Goal: Information Seeking & Learning: Learn about a topic

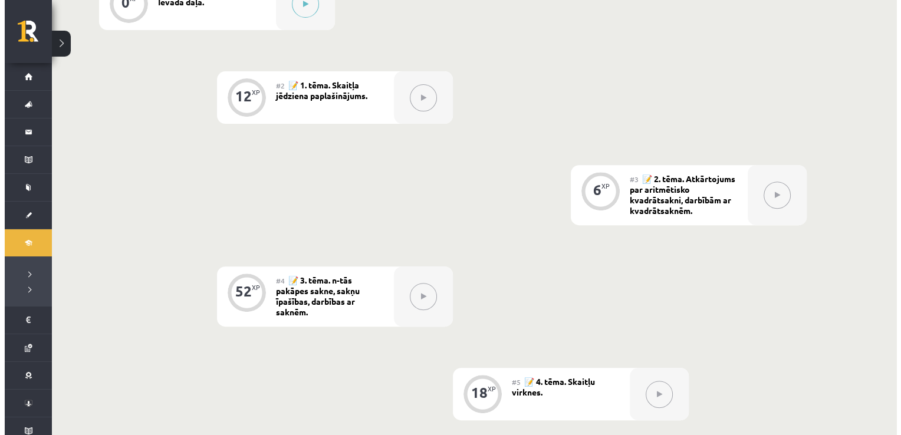
scroll to position [177, 0]
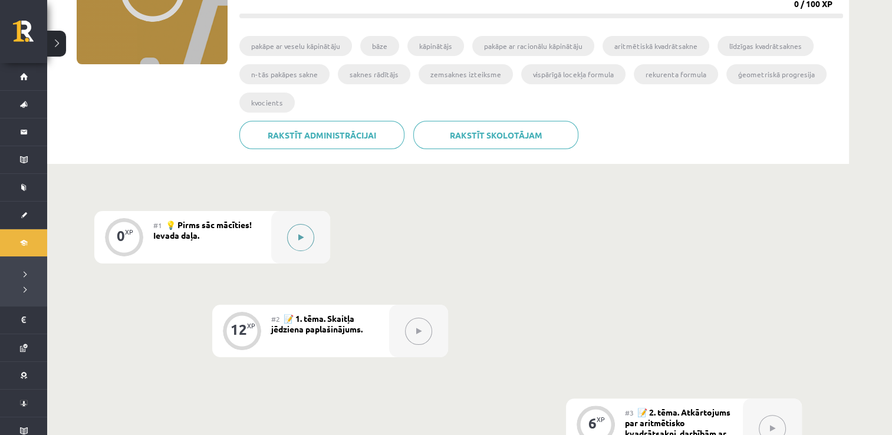
click at [292, 239] on button at bounding box center [300, 237] width 27 height 27
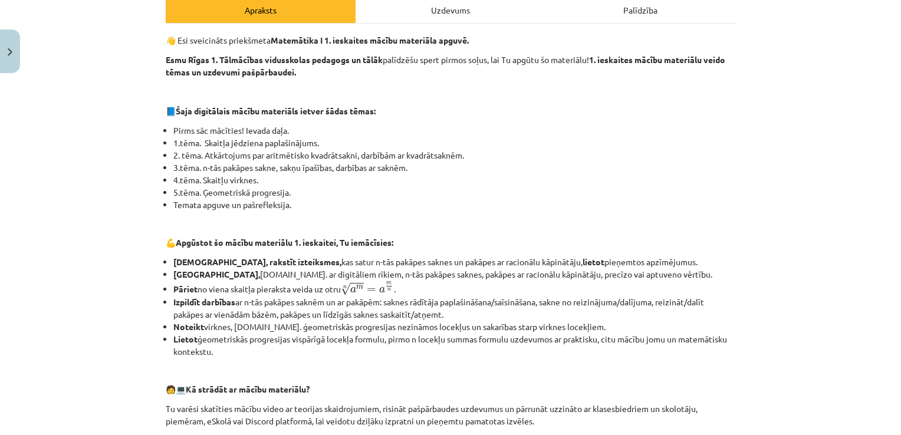
click at [422, 250] on div "👋 Esi sveicināts priekšmeta Matemātika I 1. ieskaites mācību materiāla apguvē. …" at bounding box center [450, 334] width 569 height 600
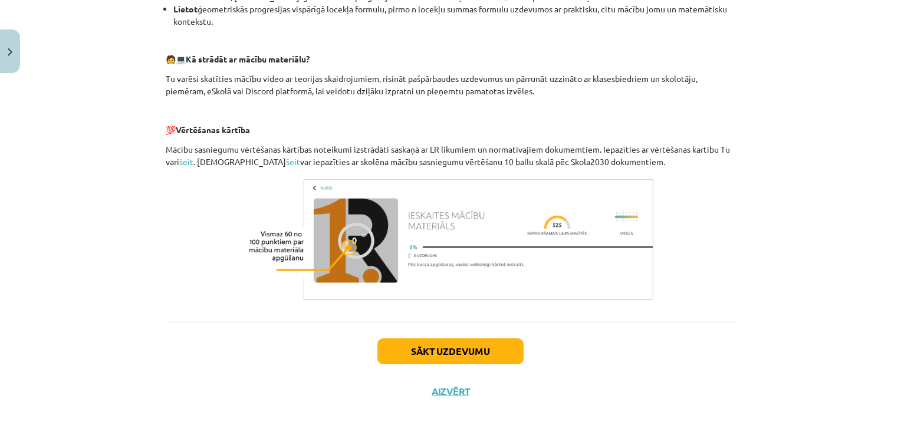
scroll to position [512, 0]
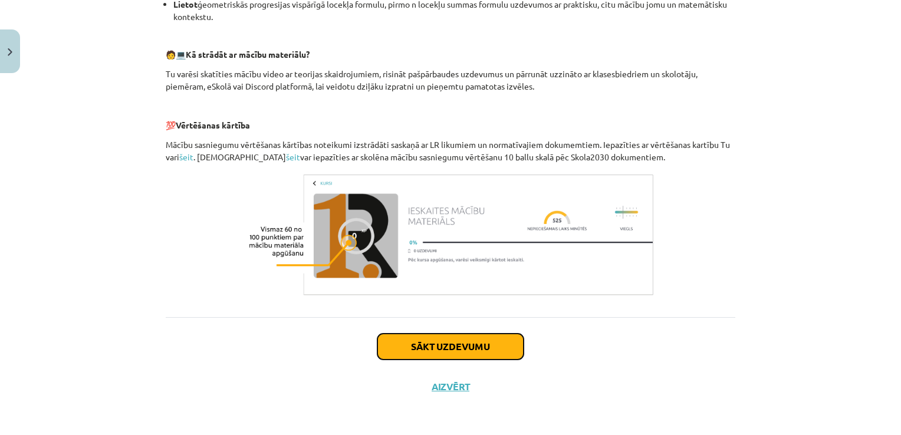
click at [486, 343] on button "Sākt uzdevumu" at bounding box center [450, 347] width 146 height 26
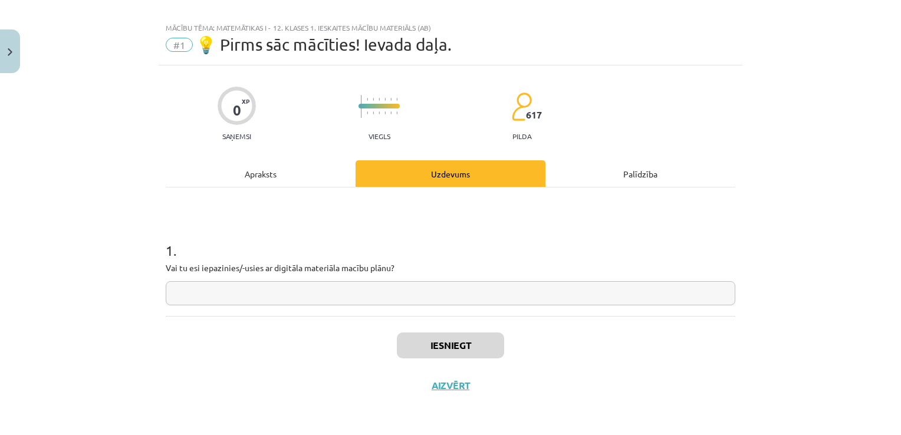
scroll to position [12, 0]
click at [412, 299] on input "text" at bounding box center [450, 294] width 569 height 24
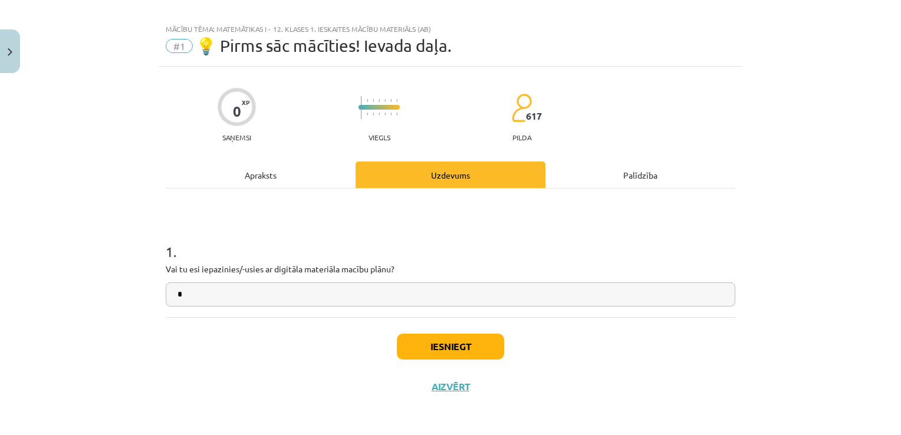
click at [691, 289] on input "*" at bounding box center [450, 294] width 569 height 24
type input "**"
click at [413, 337] on button "Iesniegt" at bounding box center [450, 347] width 107 height 26
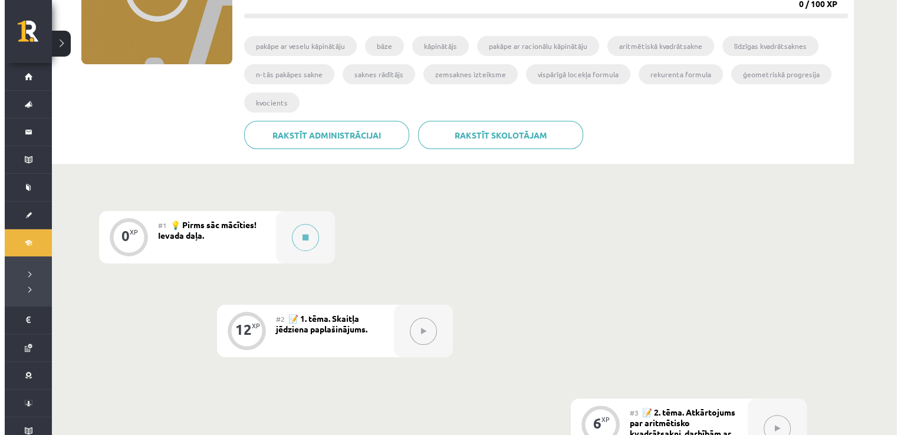
scroll to position [177, 0]
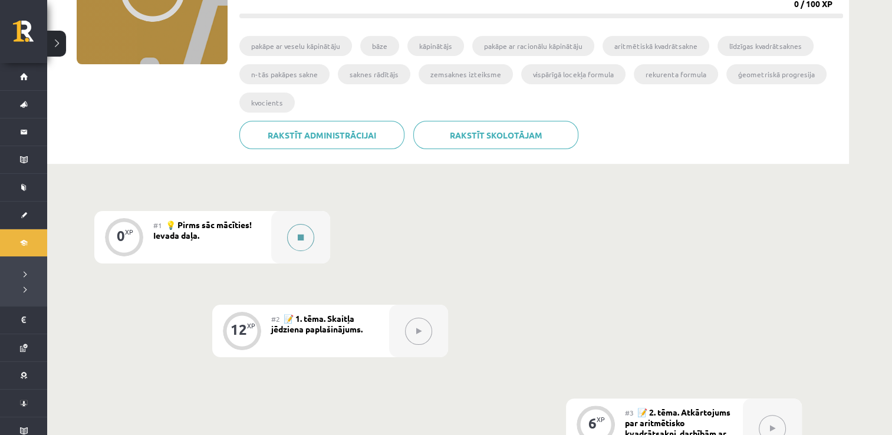
click at [290, 246] on div at bounding box center [300, 237] width 59 height 52
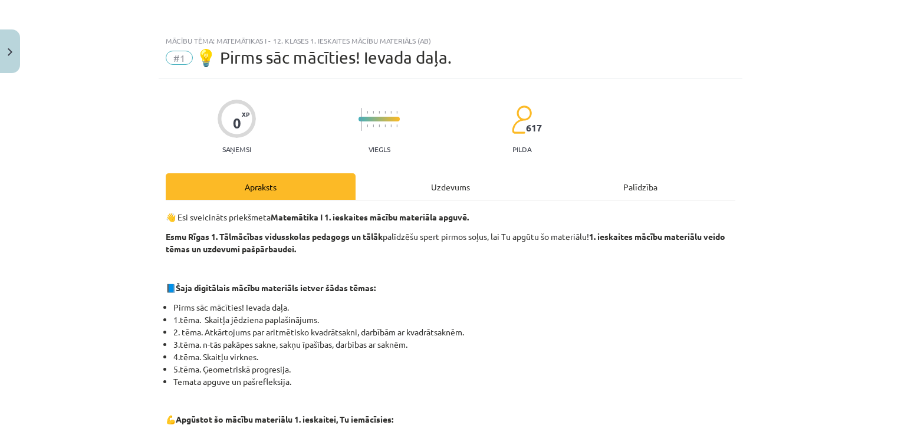
click at [466, 186] on div "Uzdevums" at bounding box center [450, 186] width 190 height 27
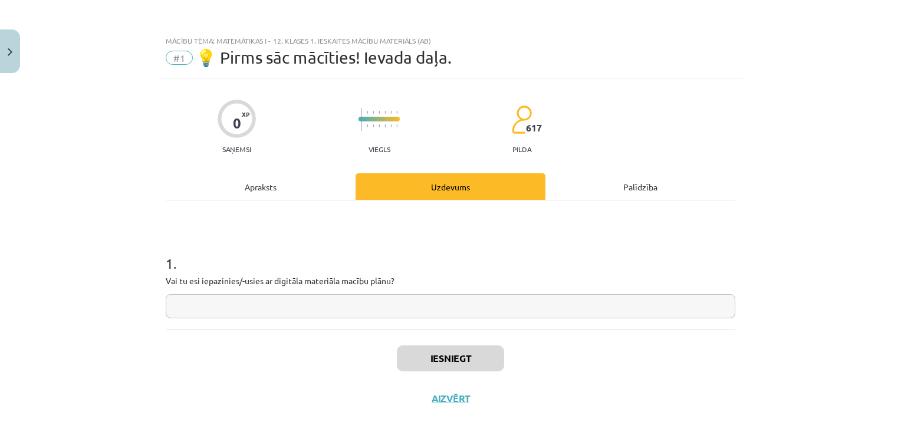
scroll to position [12, 0]
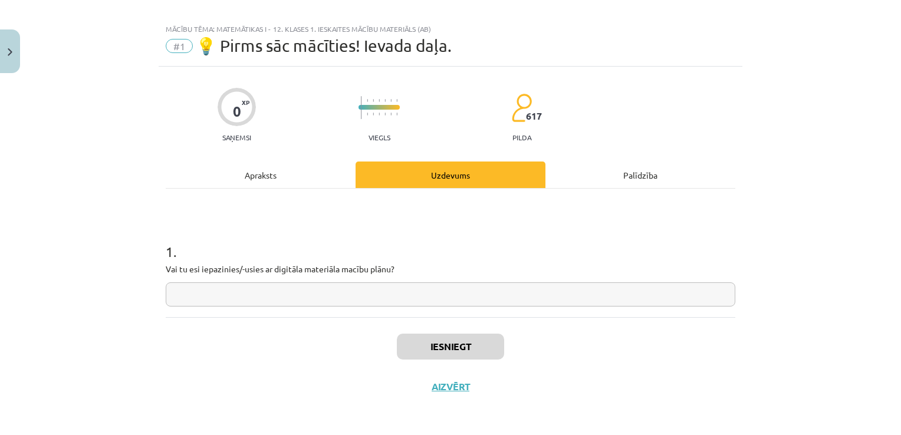
click at [373, 292] on input "text" at bounding box center [450, 294] width 569 height 24
type input "**"
click at [433, 344] on button "Iesniegt" at bounding box center [450, 347] width 107 height 26
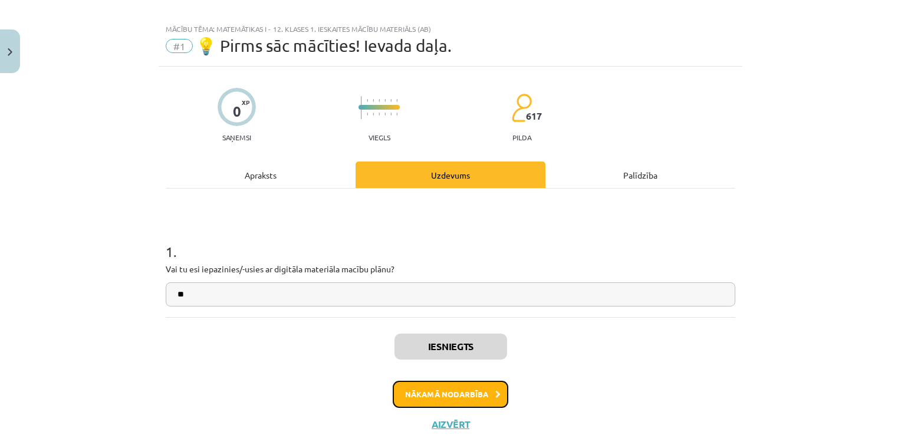
click at [427, 386] on button "Nākamā nodarbība" at bounding box center [451, 394] width 116 height 27
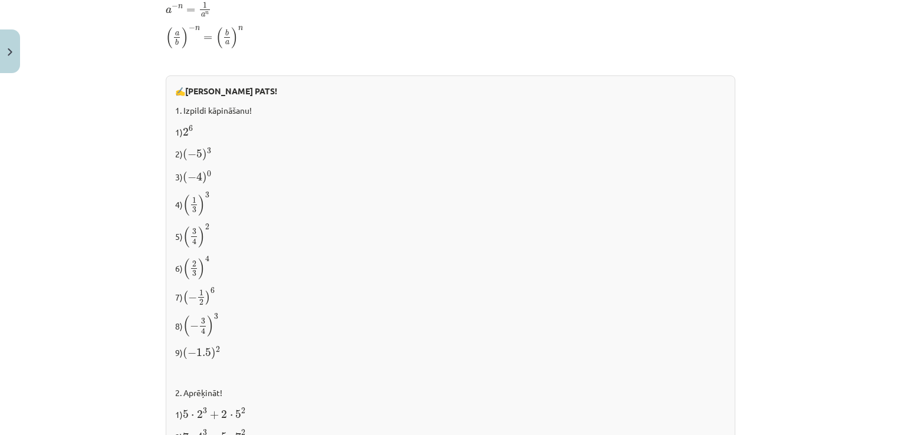
scroll to position [949, 0]
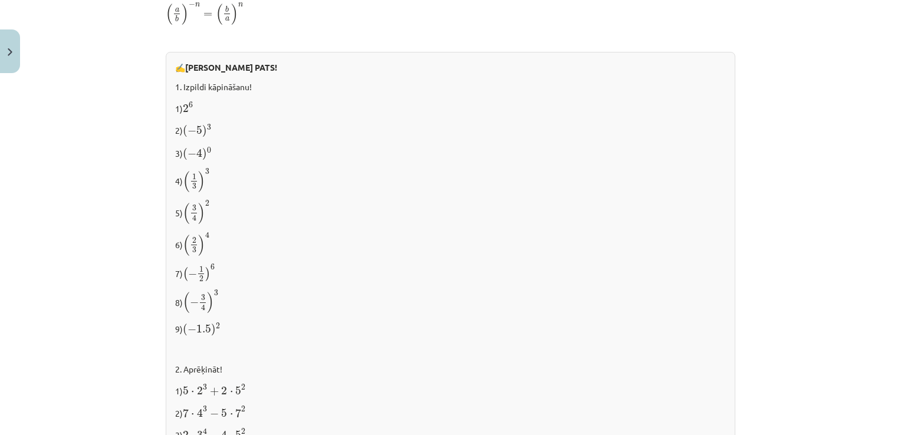
click at [752, 250] on div "Mācību tēma: Matemātikas i - 12. klases 1. ieskaites mācību materiāls (ab) #2 📝…" at bounding box center [450, 217] width 901 height 435
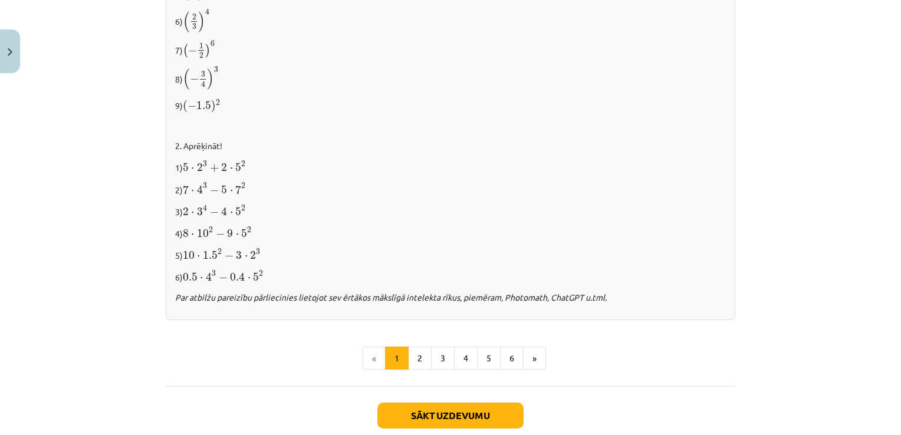
scroll to position [1174, 0]
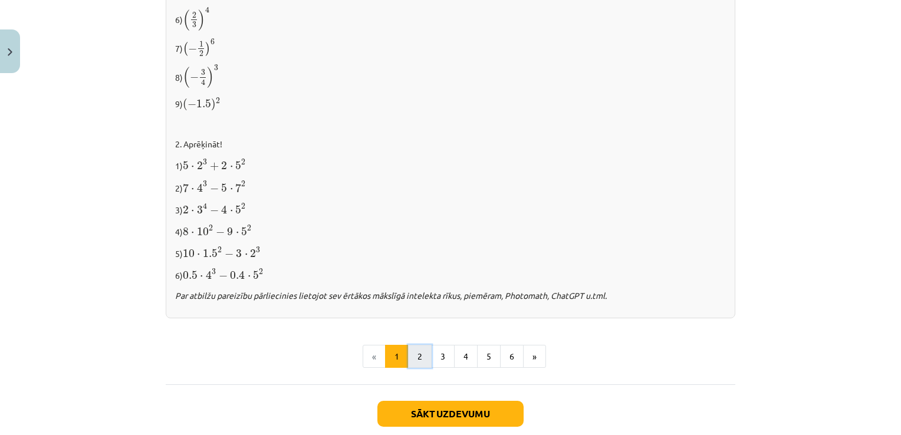
click at [420, 352] on button "2" at bounding box center [420, 357] width 24 height 24
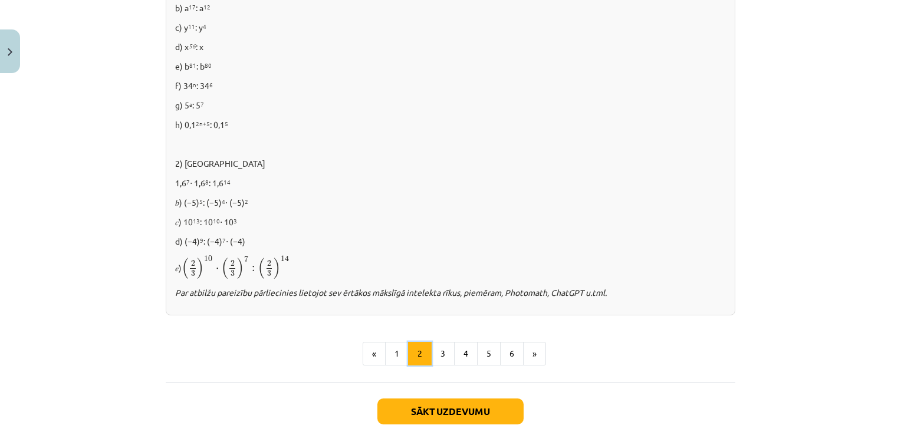
scroll to position [753, 0]
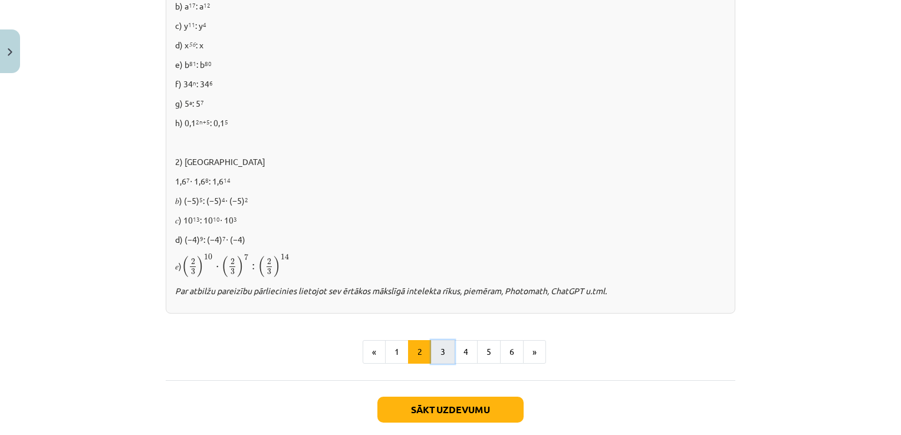
click at [439, 350] on button "3" at bounding box center [443, 352] width 24 height 24
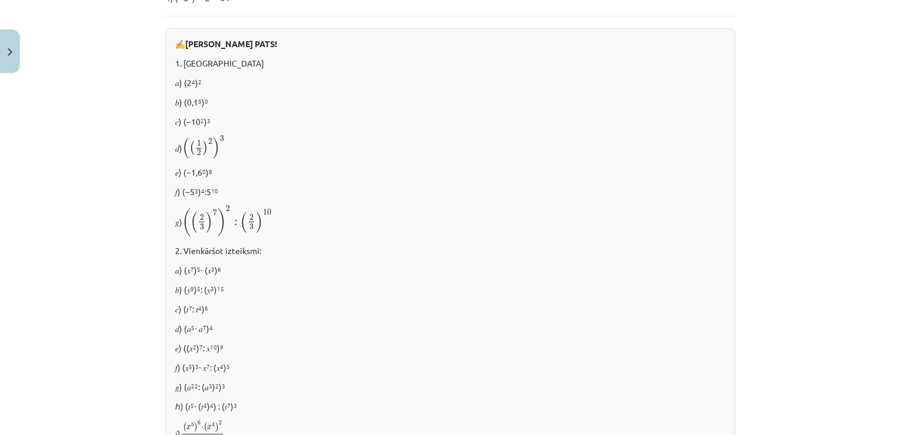
scroll to position [446, 0]
click at [622, 248] on p "2. Vienkāršot izteiksmi:" at bounding box center [450, 248] width 550 height 12
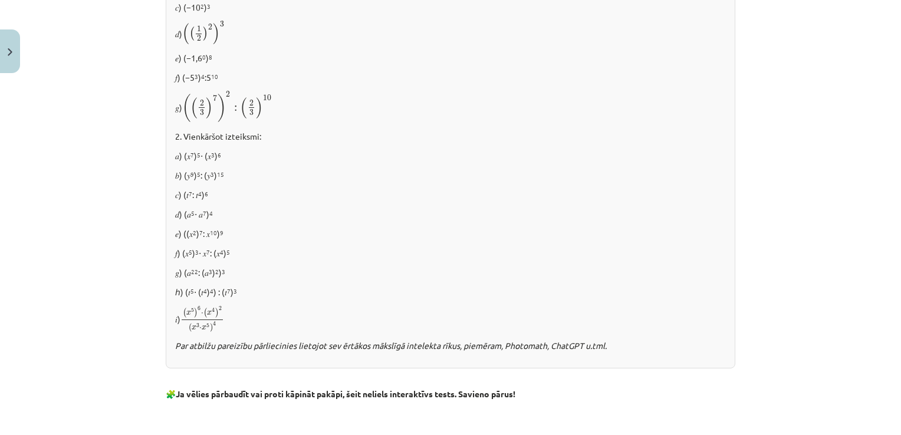
scroll to position [555, 0]
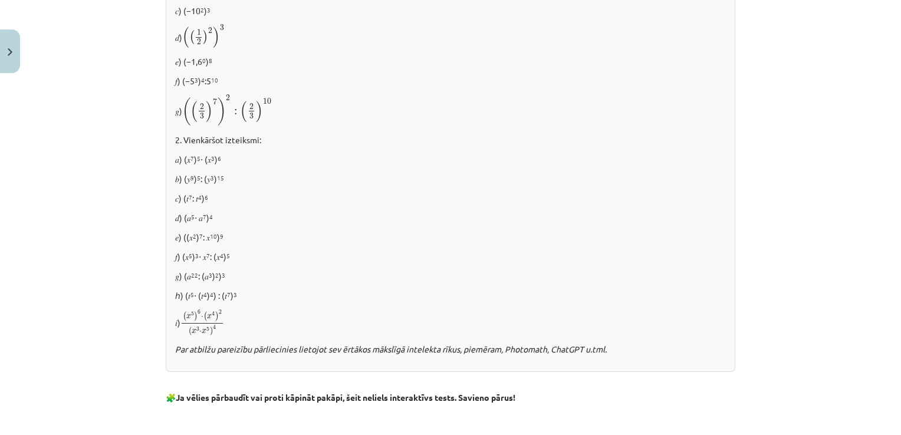
click at [839, 232] on div "Mācību tēma: Matemātikas i - 12. klases 1. ieskaites mācību materiāls (ab) #2 📝…" at bounding box center [450, 217] width 901 height 435
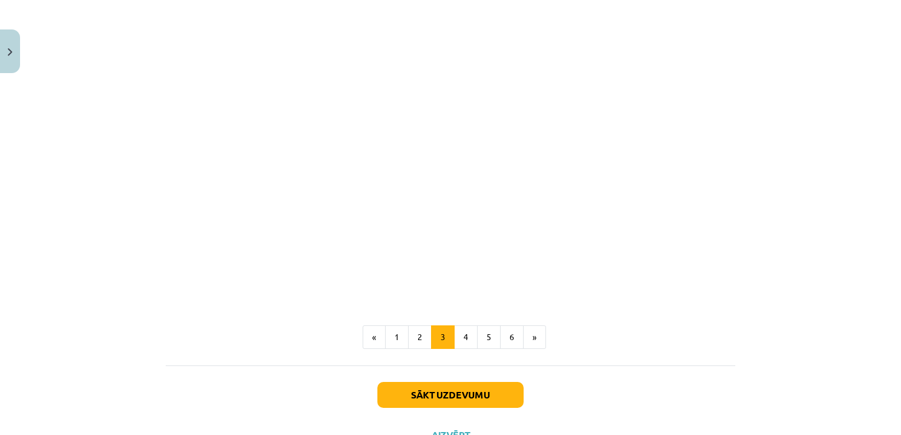
scroll to position [1052, 0]
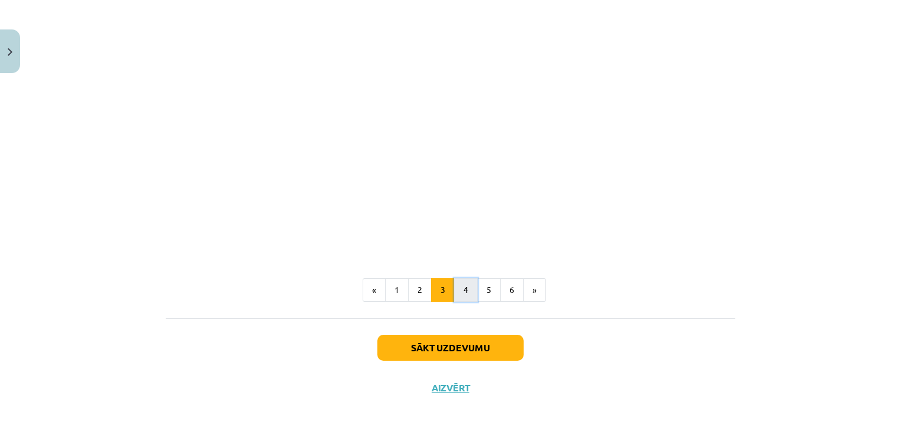
click at [464, 291] on button "4" at bounding box center [466, 290] width 24 height 24
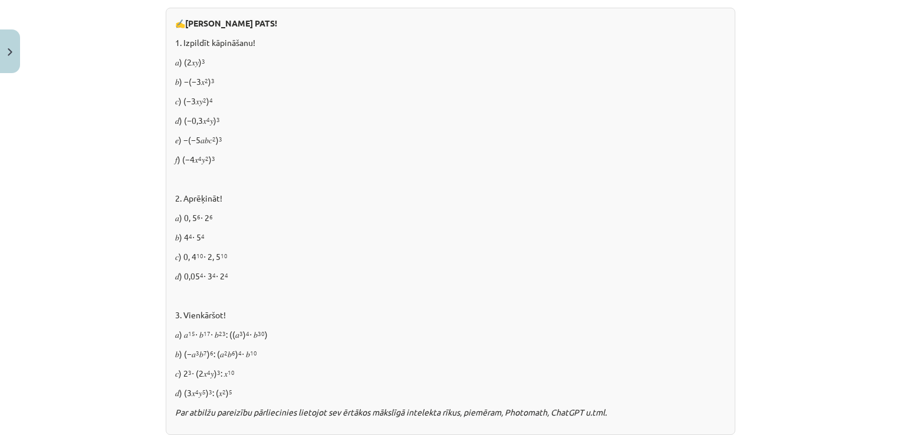
scroll to position [492, 0]
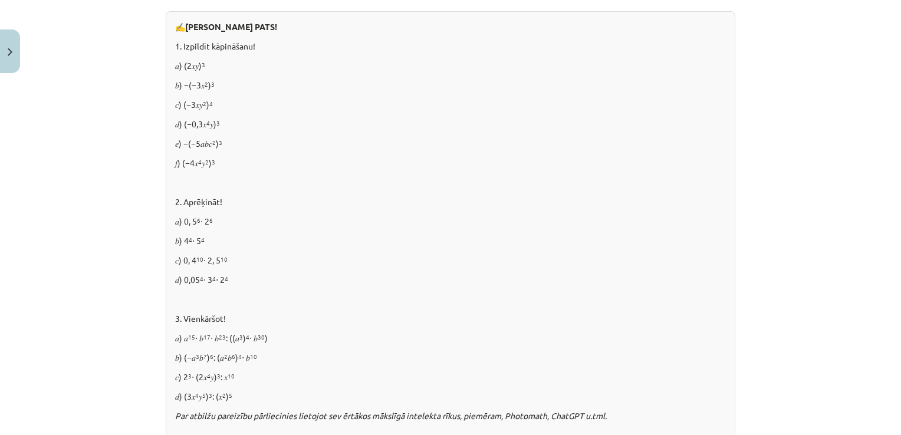
drag, startPoint x: 856, startPoint y: 164, endPoint x: 851, endPoint y: 146, distance: 19.4
click at [851, 146] on div "Mācību tēma: Matemātikas i - 12. klases 1. ieskaites mācību materiāls (ab) #2 📝…" at bounding box center [450, 217] width 901 height 435
click at [851, 147] on div "Mācību tēma: Matemātikas i - 12. klases 1. ieskaites mācību materiāls (ab) #2 📝…" at bounding box center [450, 217] width 901 height 435
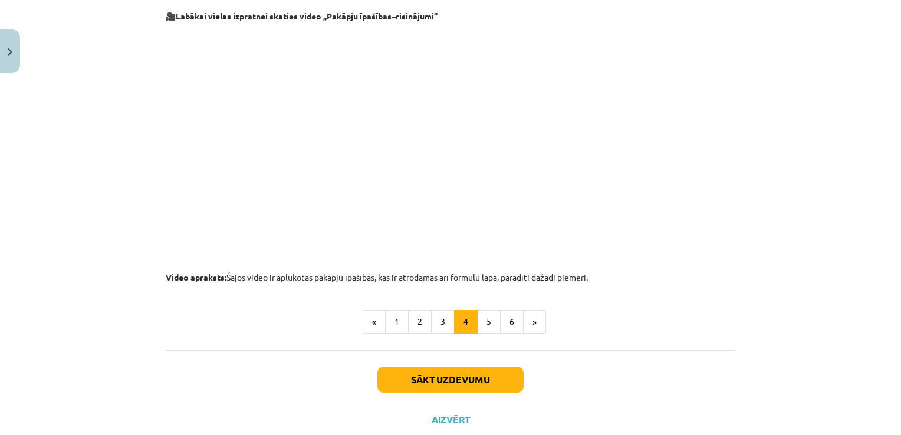
scroll to position [1234, 0]
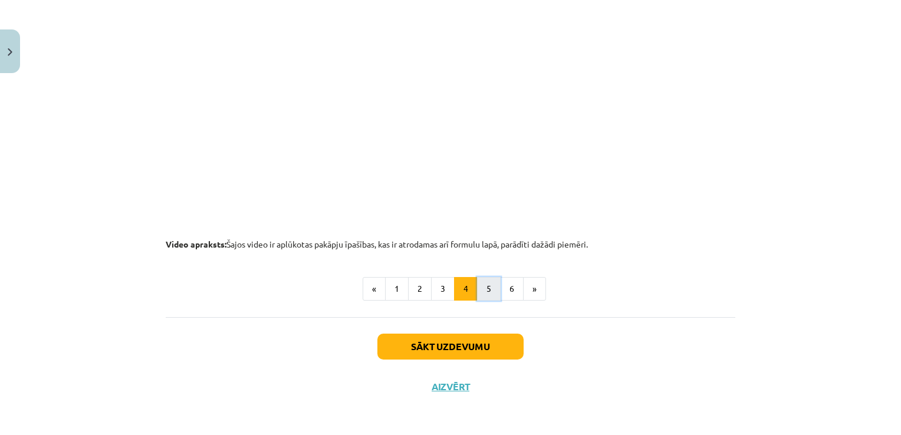
click at [489, 294] on button "5" at bounding box center [489, 289] width 24 height 24
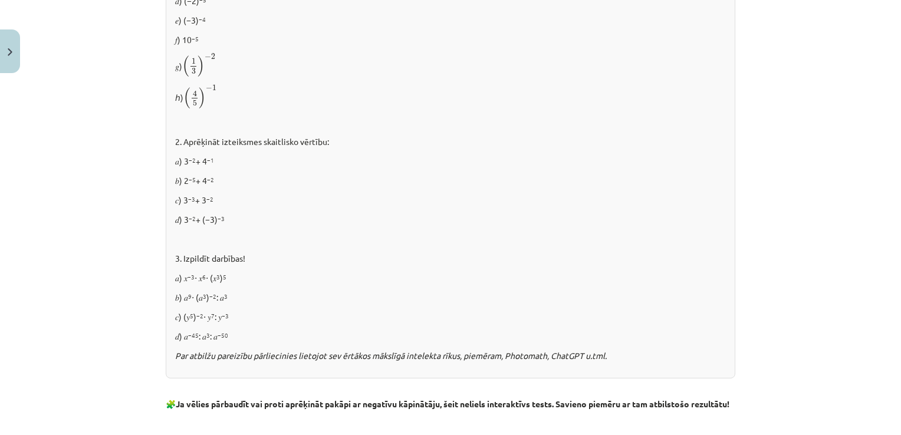
scroll to position [905, 0]
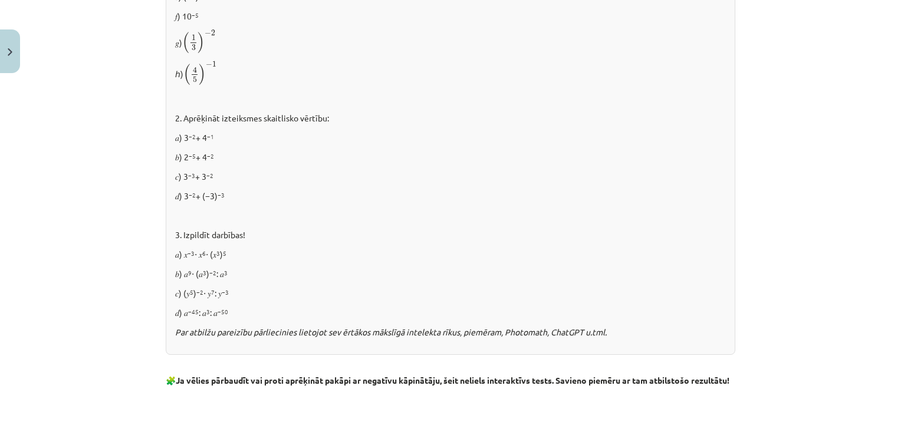
click at [497, 158] on p "𝑏) 2 −5 + 4 −2" at bounding box center [450, 157] width 550 height 12
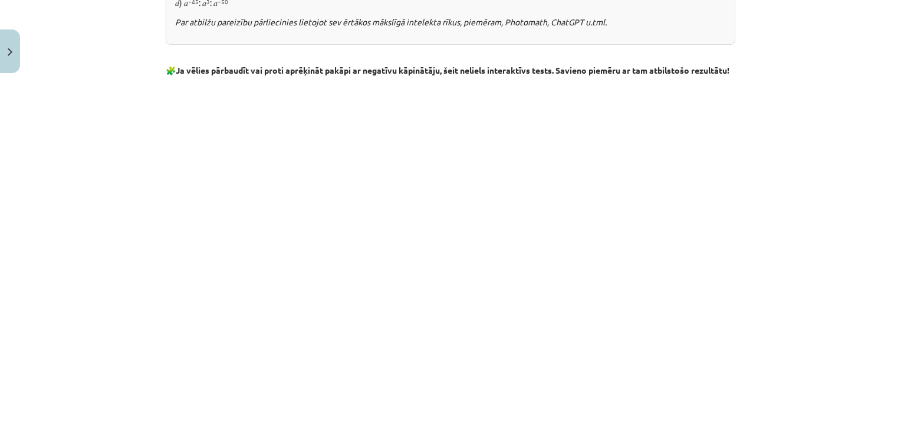
scroll to position [1216, 0]
drag, startPoint x: 898, startPoint y: 291, endPoint x: 806, endPoint y: 430, distance: 166.9
click at [806, 430] on div "Mācību tēma: Matemātikas i - 12. klases 1. ieskaites mācību materiāls (ab) #2 📝…" at bounding box center [450, 217] width 901 height 435
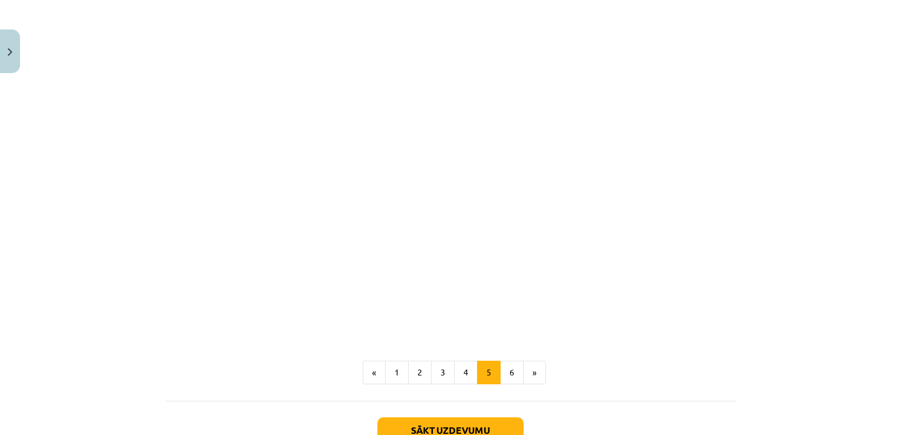
scroll to position [1318, 0]
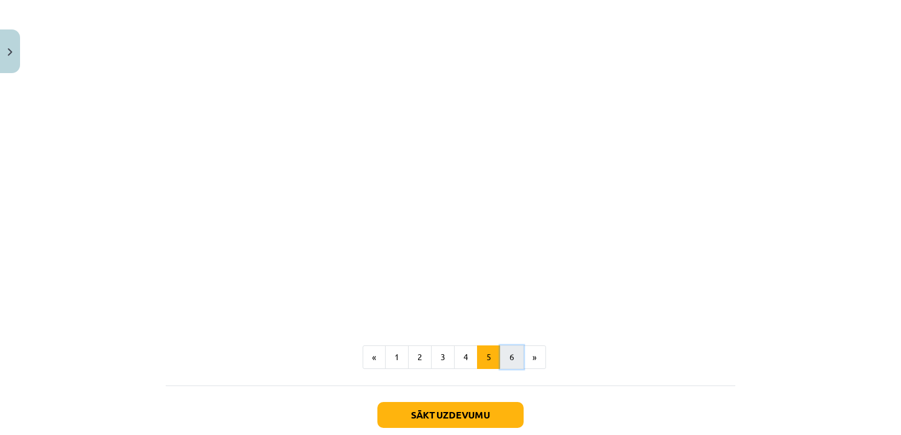
click at [507, 368] on button "6" at bounding box center [512, 357] width 24 height 24
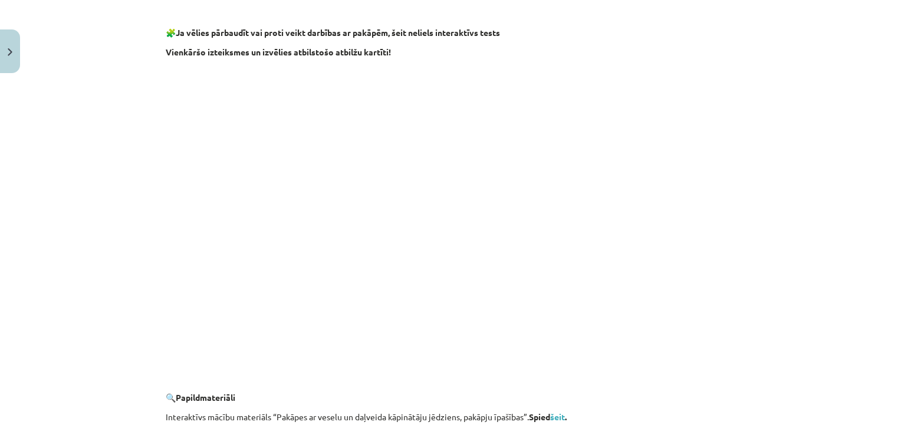
scroll to position [1126, 0]
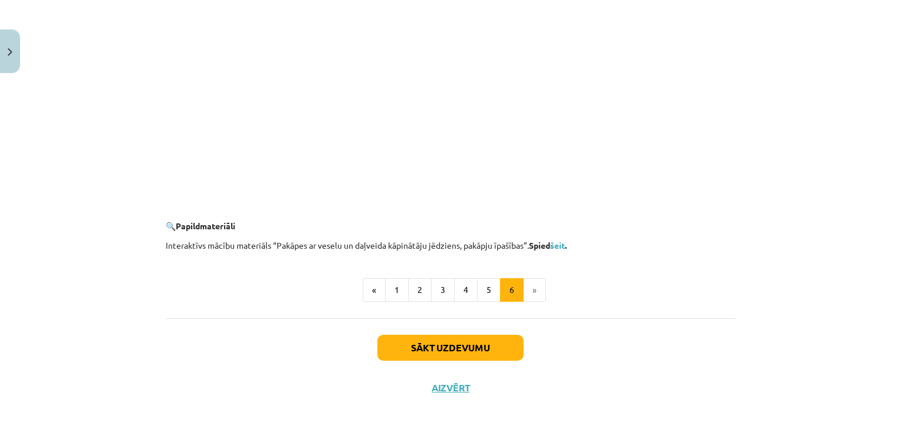
click at [528, 285] on li "»" at bounding box center [534, 290] width 22 height 24
click at [482, 345] on button "Sākt uzdevumu" at bounding box center [450, 348] width 146 height 26
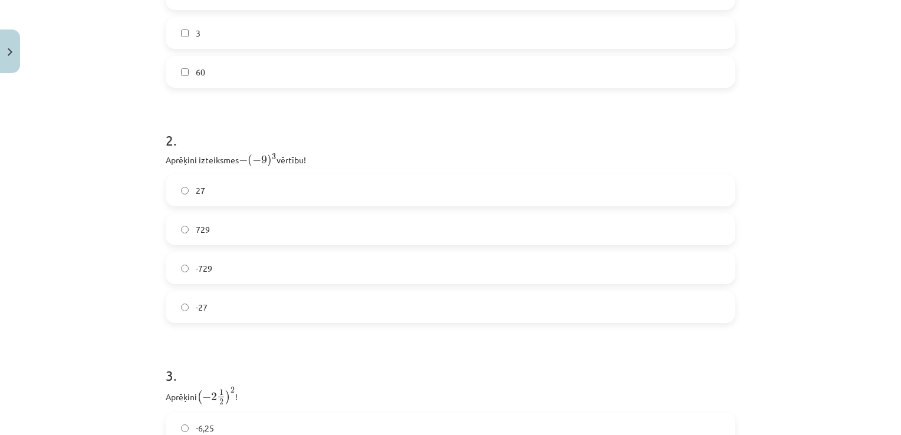
scroll to position [485, 0]
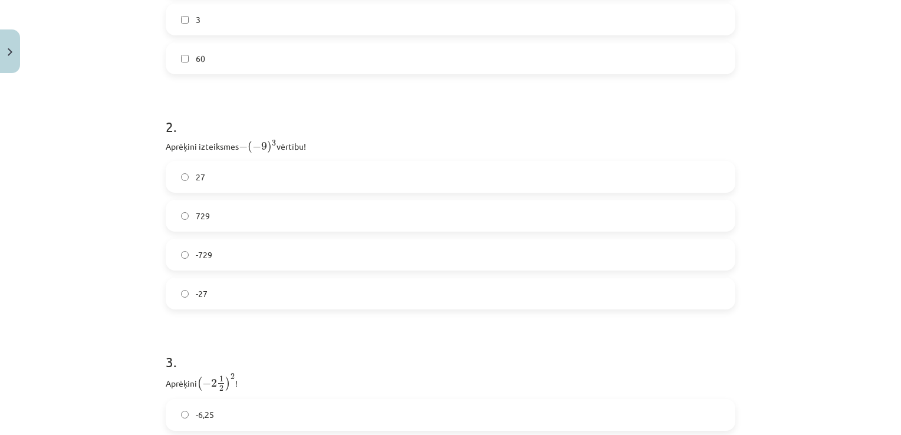
click at [646, 167] on label "27" at bounding box center [450, 176] width 567 height 29
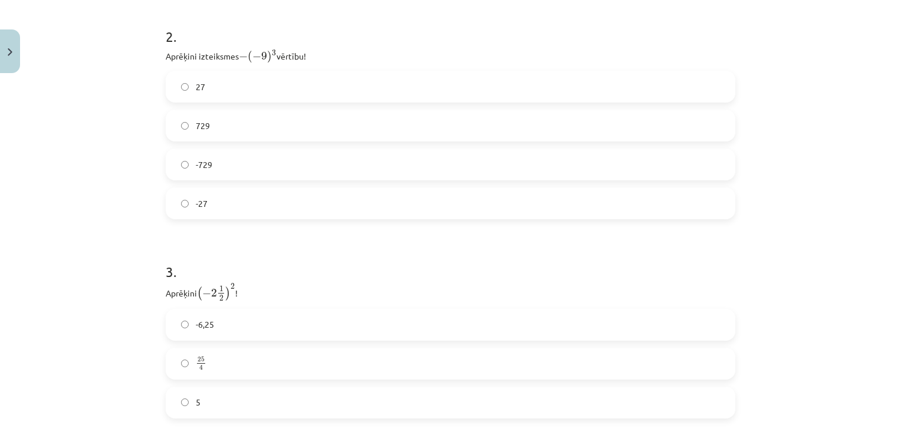
scroll to position [694, 0]
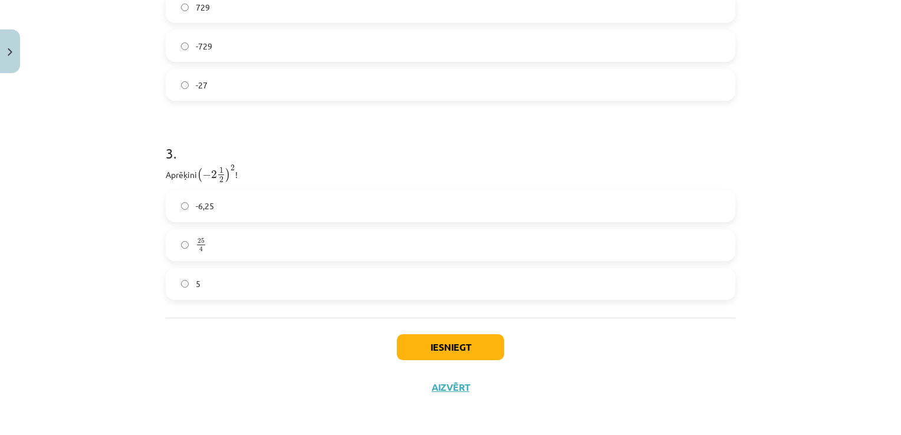
click at [699, 233] on label "25 4 25 4" at bounding box center [450, 244] width 567 height 29
click at [486, 348] on button "Iesniegt" at bounding box center [450, 347] width 107 height 26
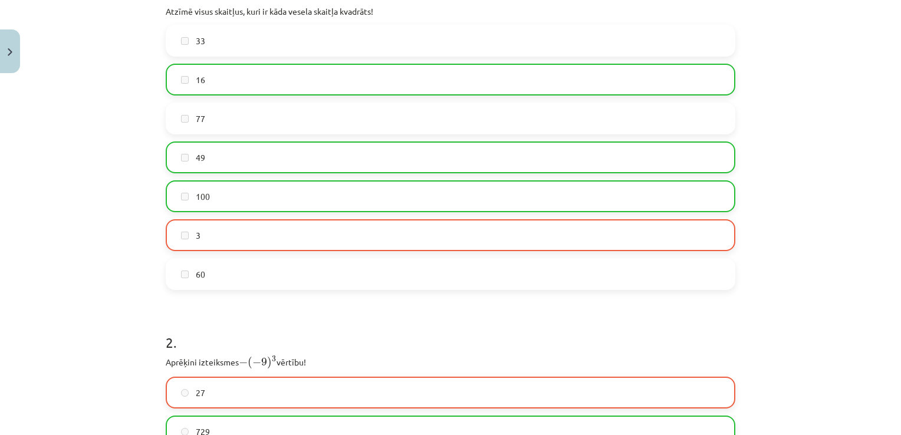
scroll to position [246, 0]
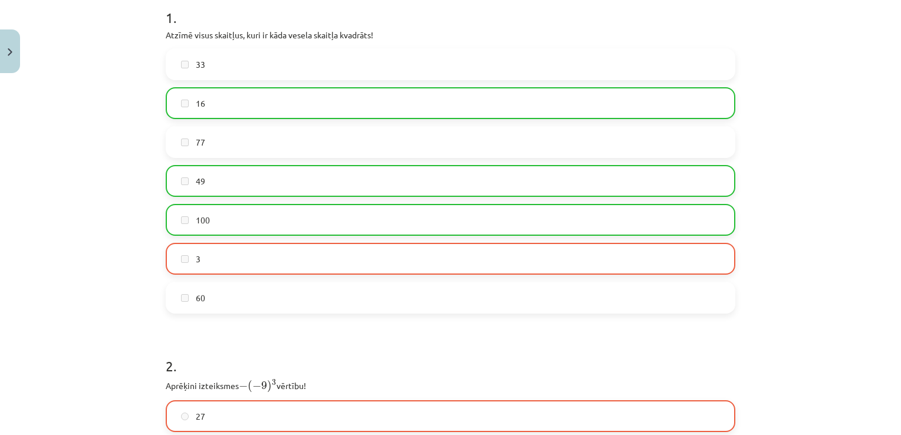
click at [720, 251] on label "3" at bounding box center [450, 258] width 567 height 29
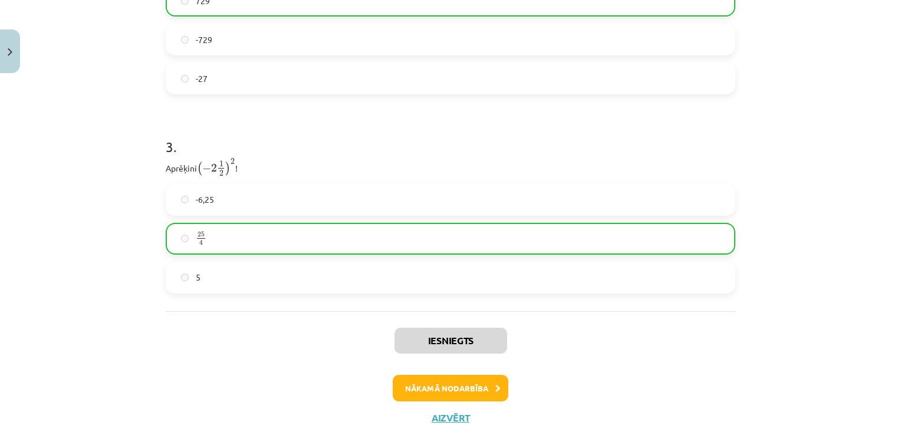
scroll to position [705, 0]
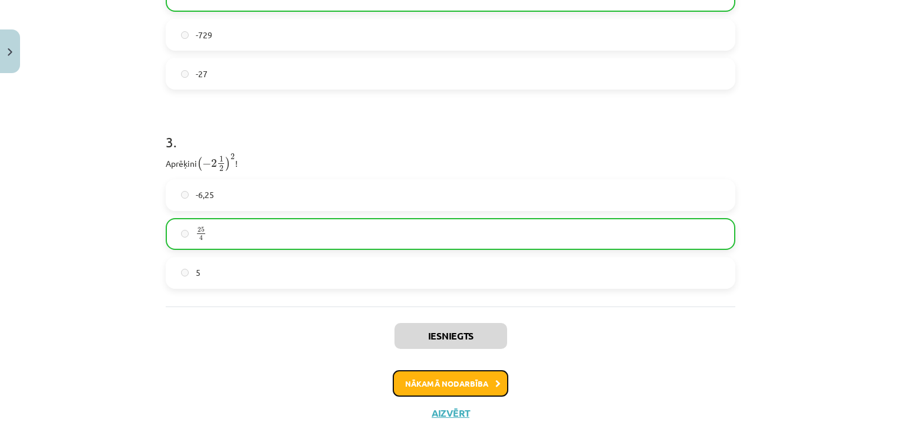
click at [476, 378] on button "Nākamā nodarbība" at bounding box center [451, 383] width 116 height 27
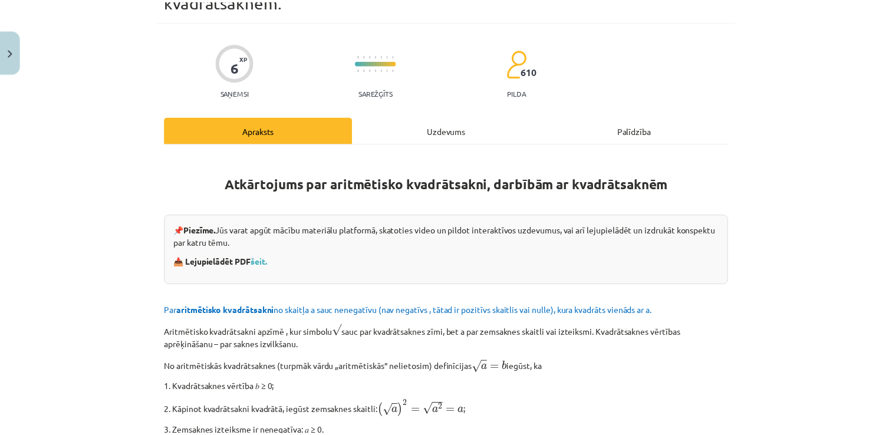
scroll to position [14, 0]
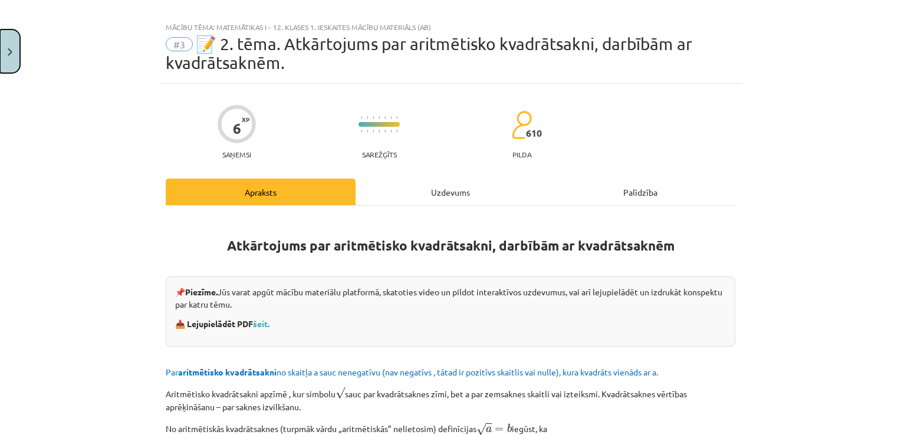
click at [6, 46] on button "Close" at bounding box center [10, 51] width 20 height 44
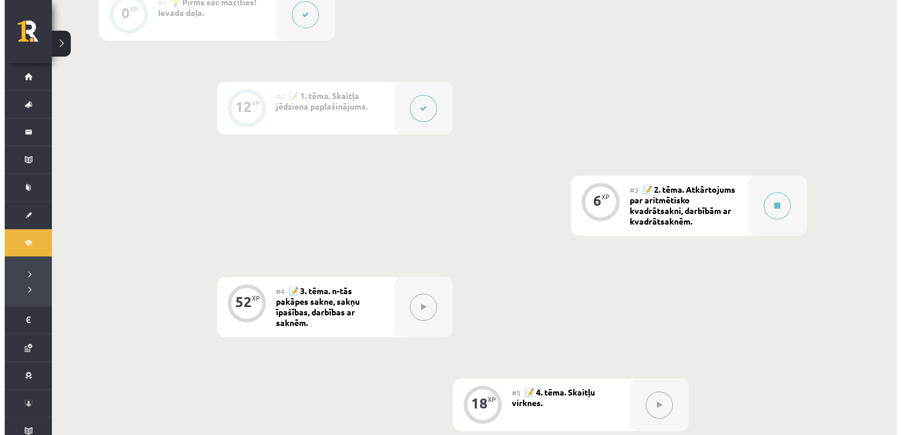
scroll to position [398, 0]
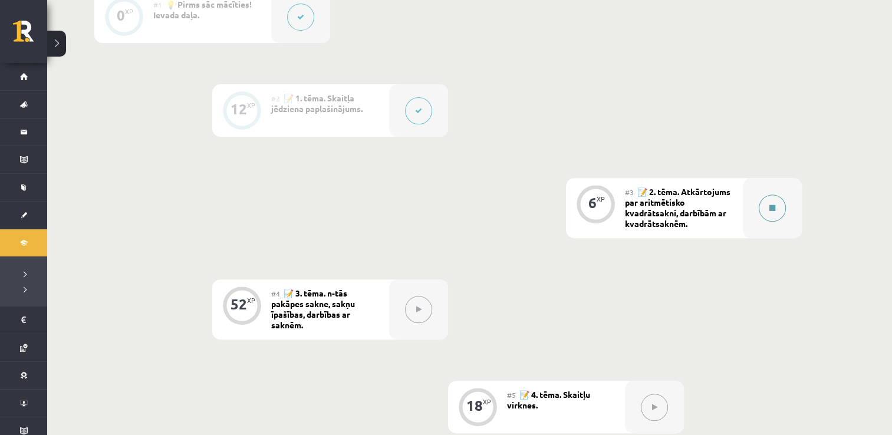
click at [774, 201] on button at bounding box center [772, 207] width 27 height 27
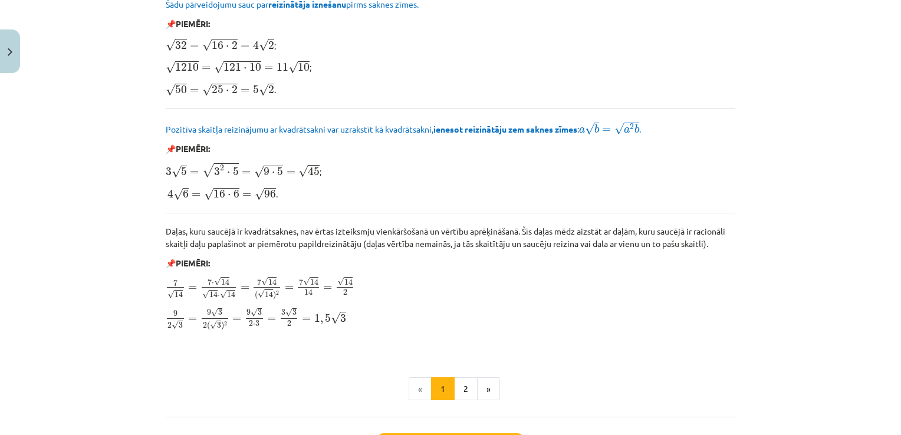
scroll to position [1341, 0]
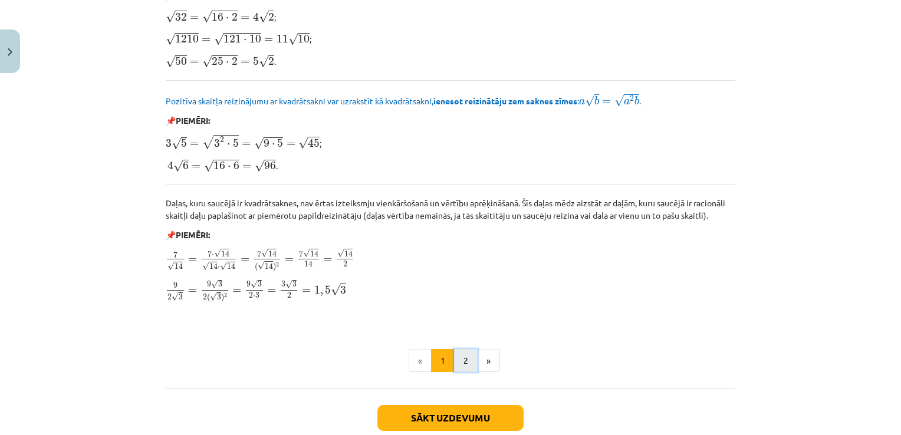
click at [460, 351] on button "2" at bounding box center [466, 361] width 24 height 24
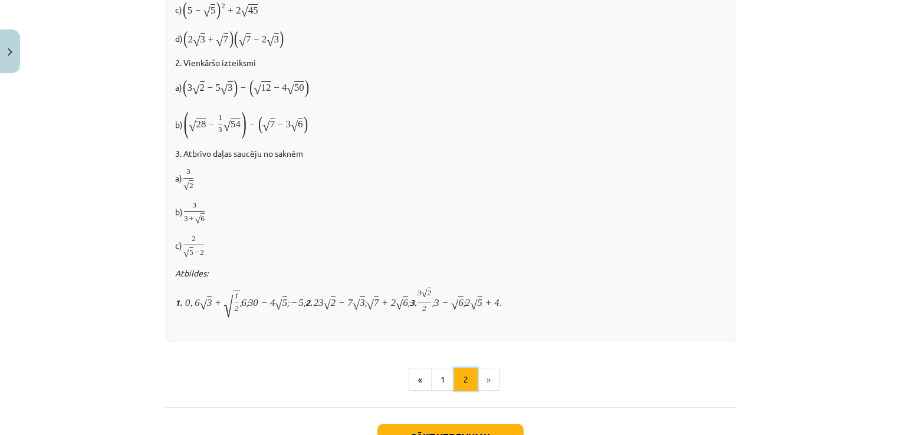
scroll to position [229, 0]
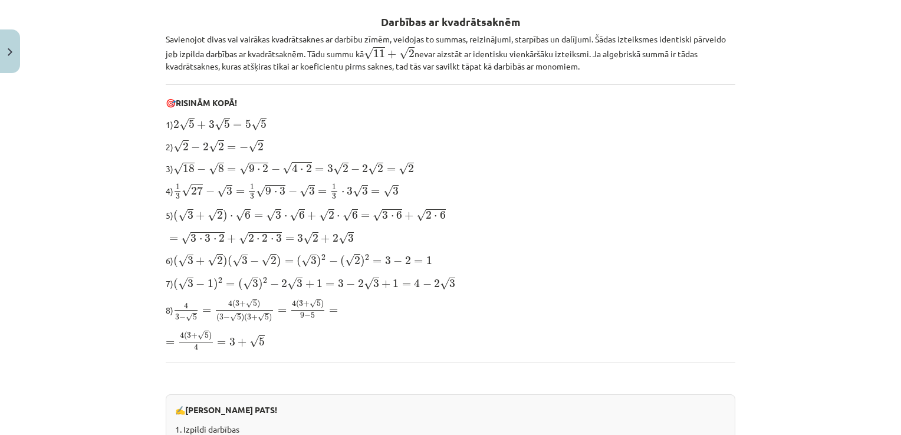
click at [599, 302] on p "8) 4 3 − √ 5 = 4 ( 3 + √ 5 ) ( 3 − √ 5 ) ( 3 + √ 5 ) = 4 ( 3 + √ 5 ) 9 − 5 = 4 …" at bounding box center [450, 310] width 569 height 25
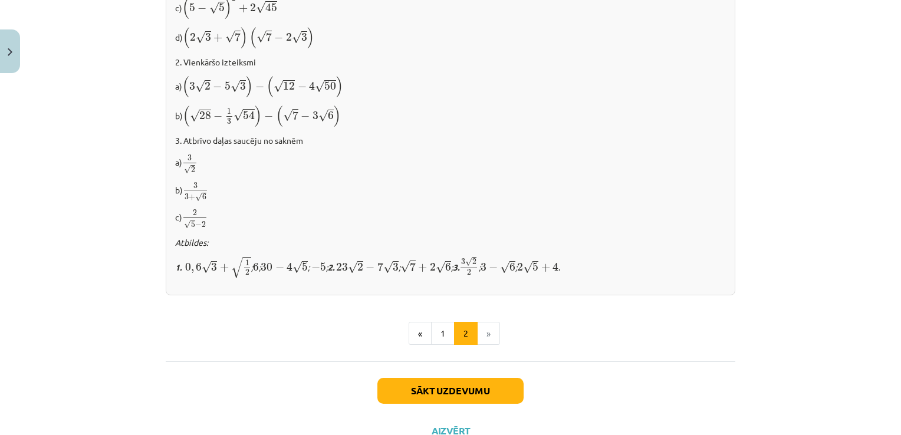
scroll to position [731, 0]
click at [495, 377] on button "Sākt uzdevumu" at bounding box center [450, 390] width 146 height 26
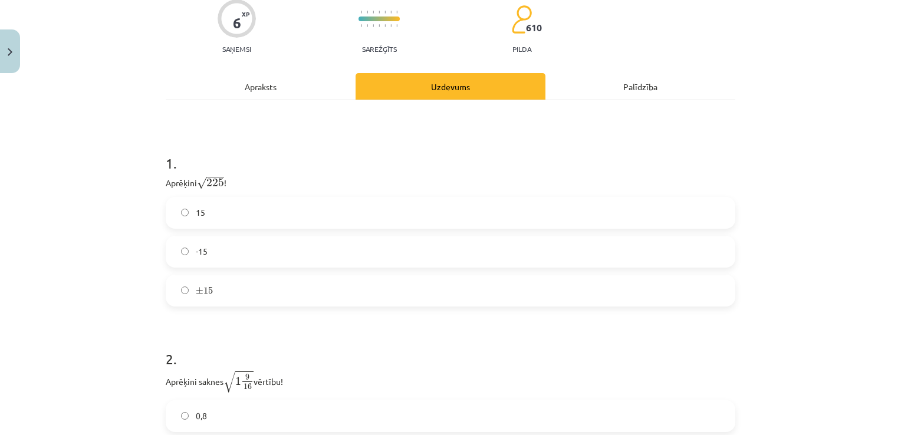
scroll to position [120, 0]
click at [568, 220] on label "15" at bounding box center [450, 211] width 567 height 29
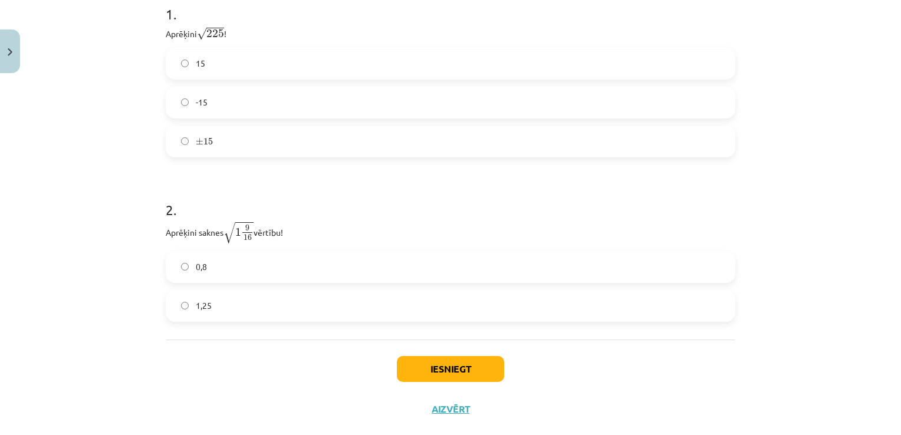
scroll to position [290, 0]
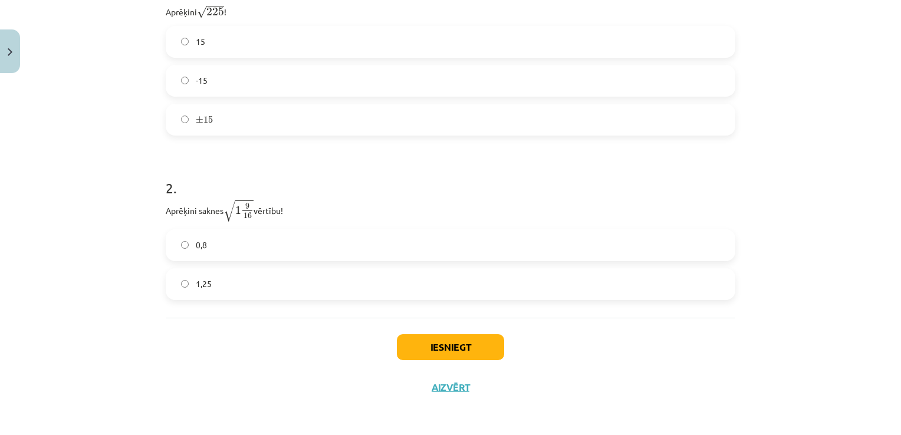
click at [635, 276] on label "1,25" at bounding box center [450, 283] width 567 height 29
click at [481, 341] on button "Iesniegt" at bounding box center [450, 347] width 107 height 26
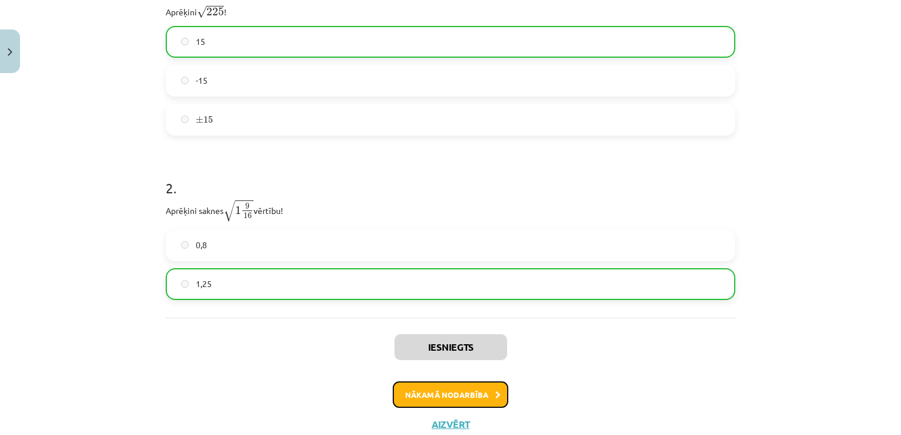
click at [453, 401] on button "Nākamā nodarbība" at bounding box center [451, 394] width 116 height 27
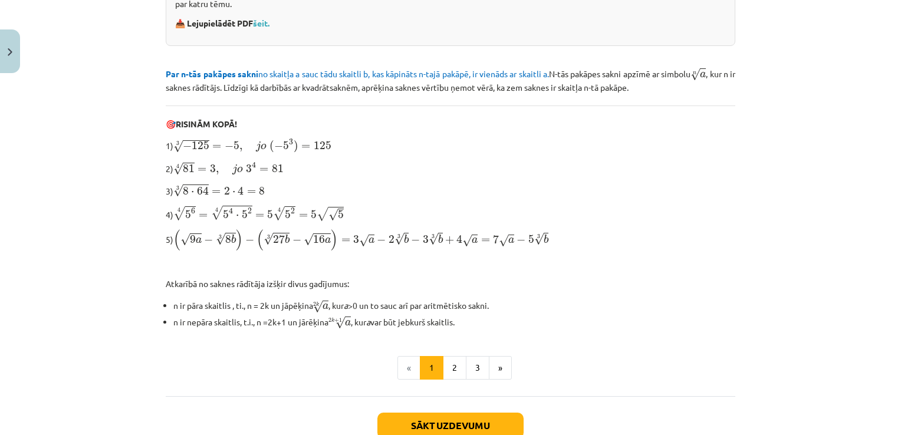
scroll to position [302, 0]
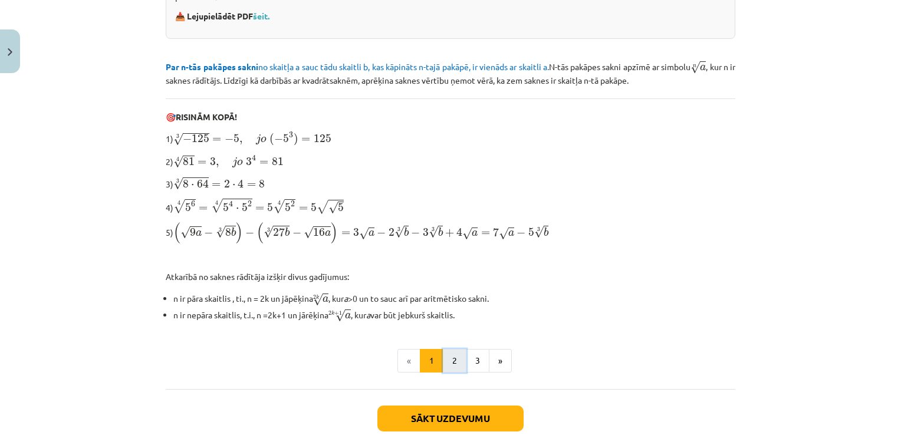
click at [443, 364] on button "2" at bounding box center [455, 361] width 24 height 24
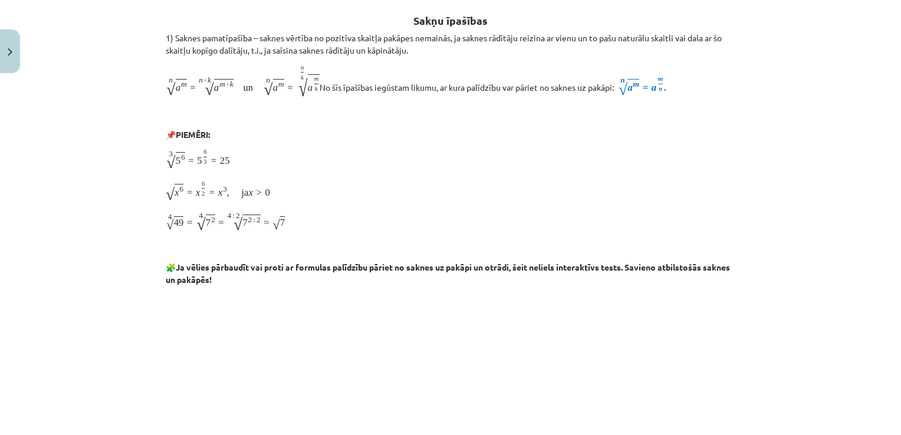
scroll to position [210, 0]
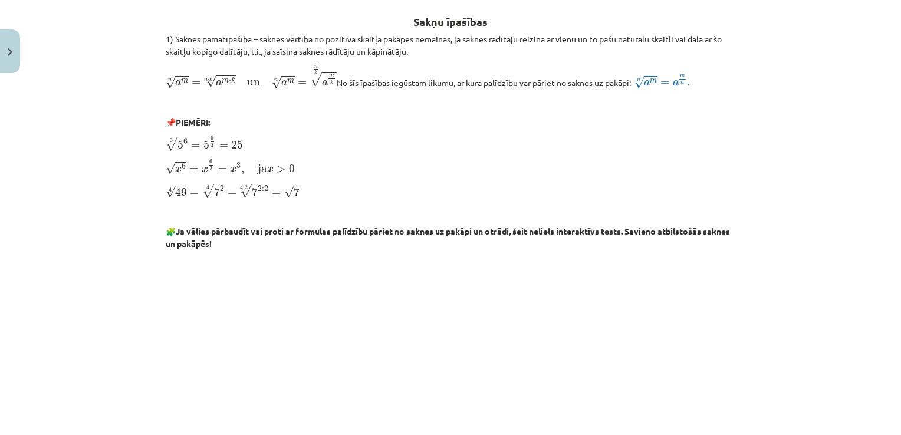
click at [806, 178] on div "Mācību tēma: Matemātikas i - 12. klases 1. ieskaites mācību materiāls (ab) #4 📝…" at bounding box center [450, 217] width 901 height 435
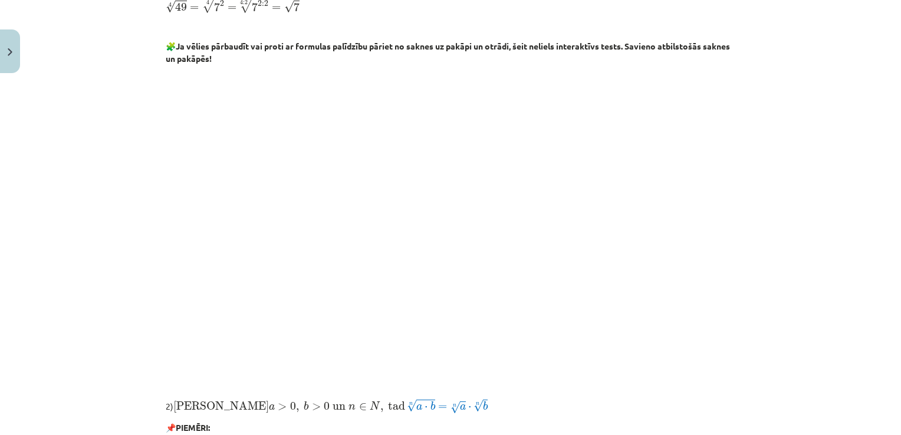
scroll to position [397, 0]
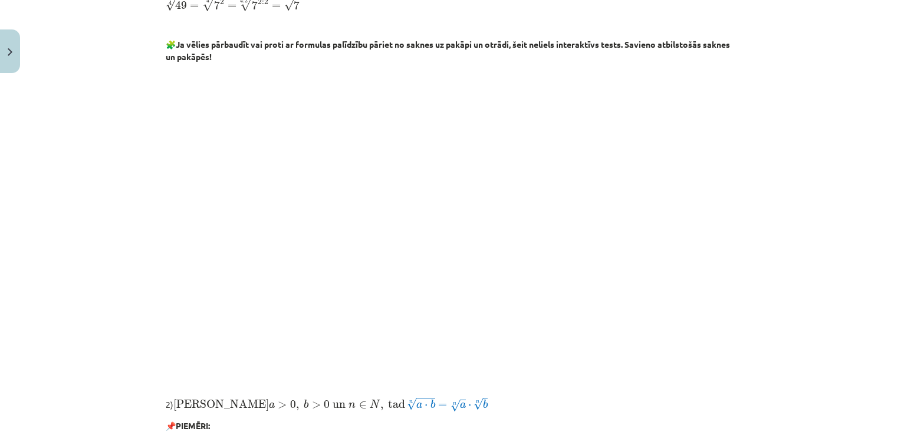
drag, startPoint x: 895, startPoint y: 161, endPoint x: 833, endPoint y: 263, distance: 119.6
click at [833, 263] on div "Mācību tēma: Matemātikas i - 12. klases 1. ieskaites mācību materiāls (ab) #4 📝…" at bounding box center [450, 217] width 901 height 435
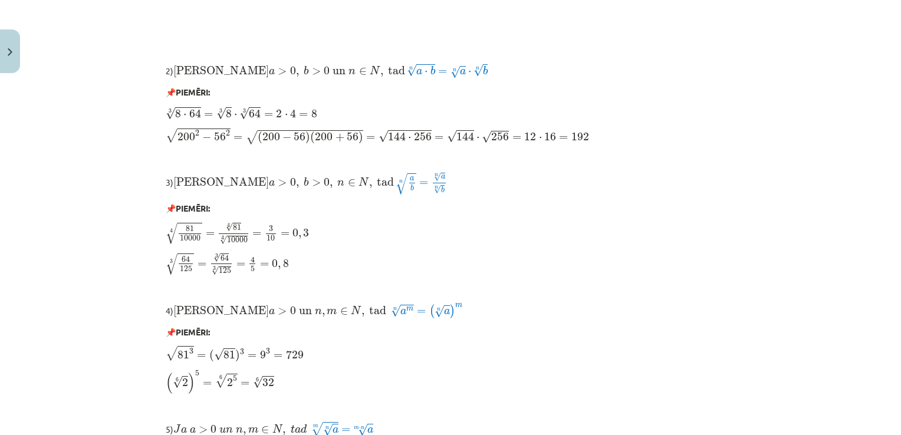
scroll to position [998, 0]
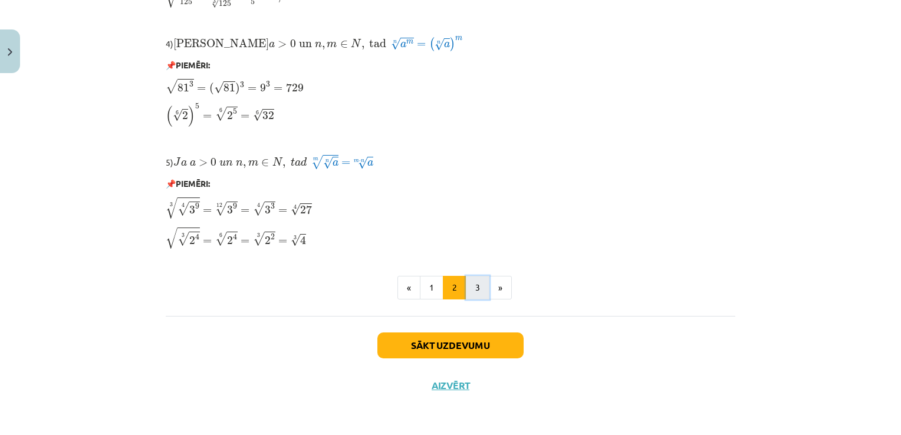
click at [479, 286] on button "3" at bounding box center [478, 288] width 24 height 24
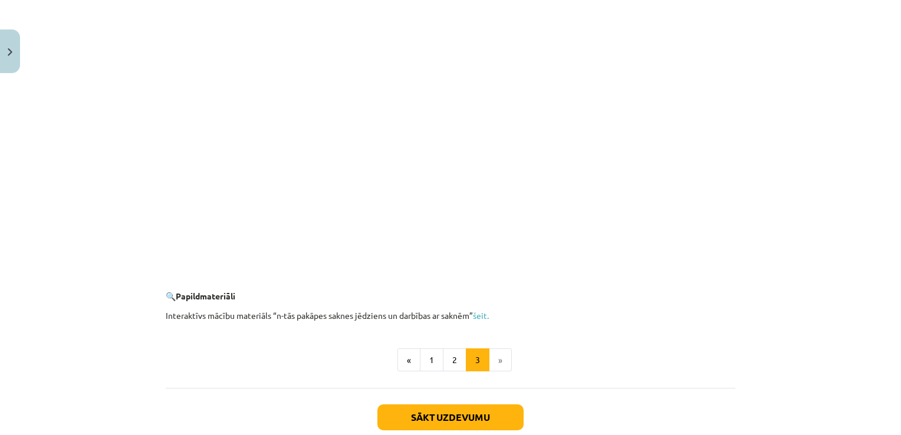
scroll to position [2133, 0]
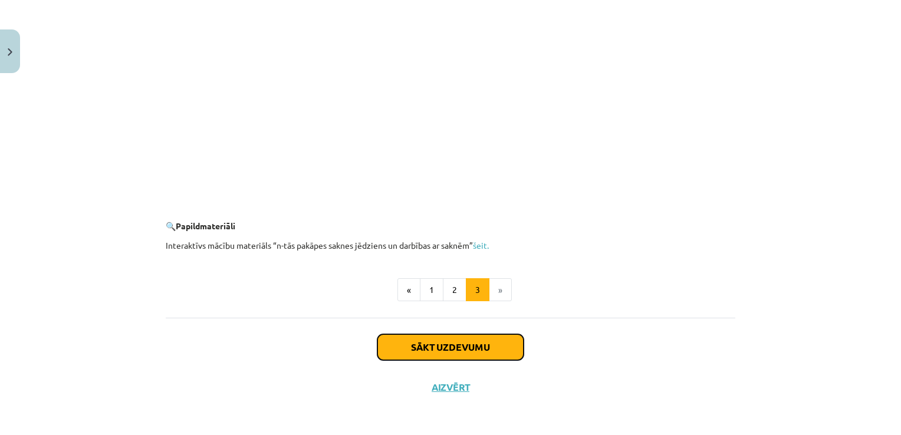
click at [516, 348] on button "Sākt uzdevumu" at bounding box center [450, 347] width 146 height 26
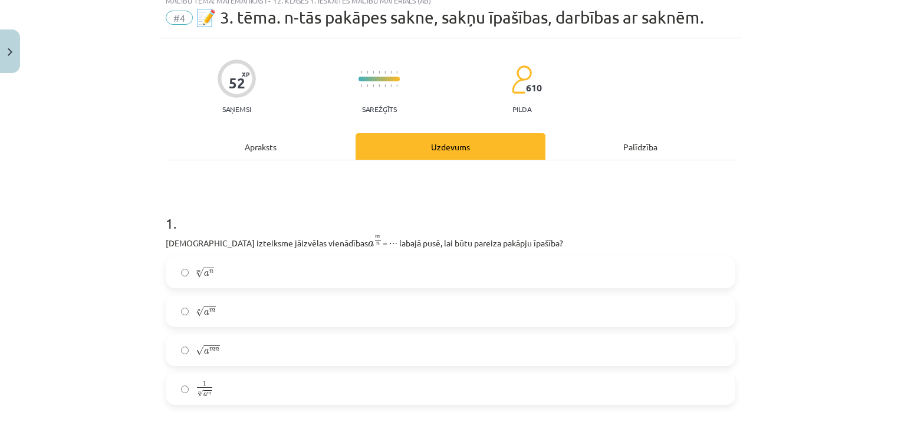
scroll to position [5, 0]
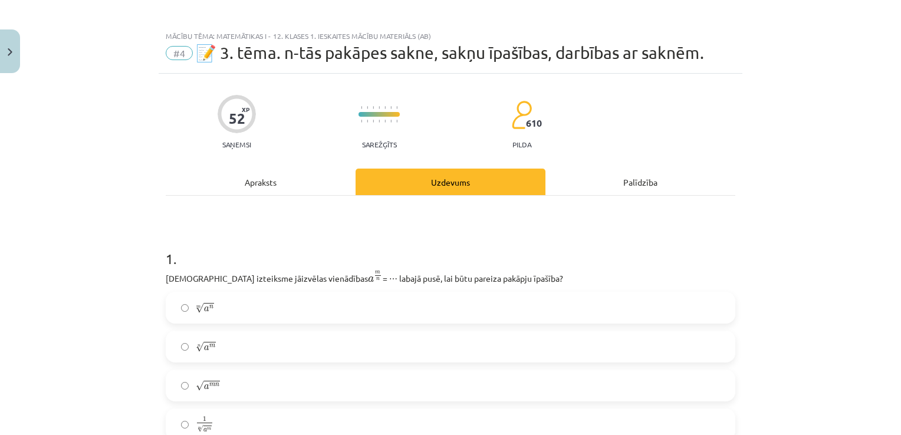
click at [271, 187] on div "Apraksts" at bounding box center [261, 182] width 190 height 27
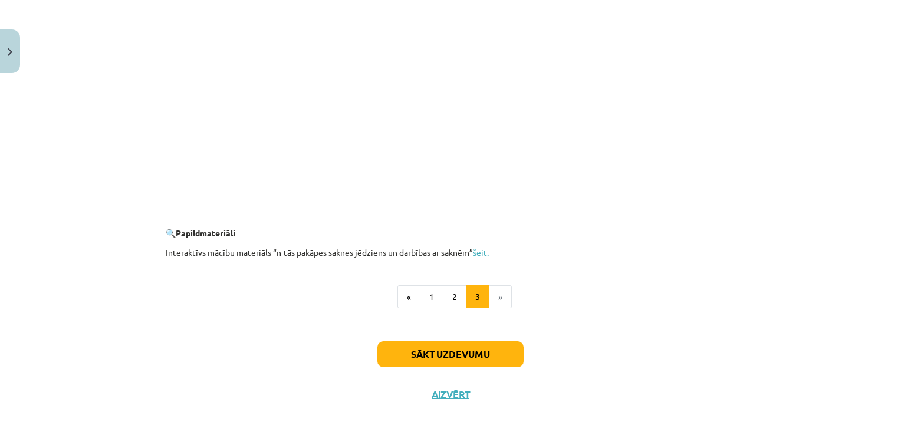
scroll to position [2133, 0]
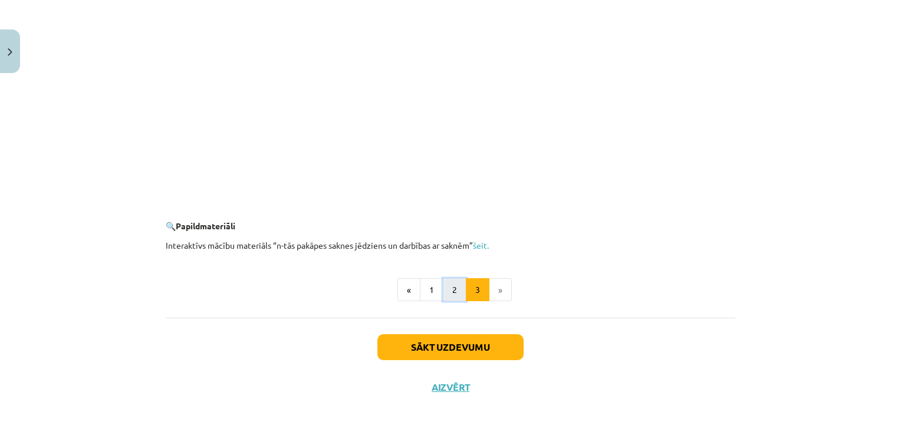
click at [449, 291] on button "2" at bounding box center [455, 290] width 24 height 24
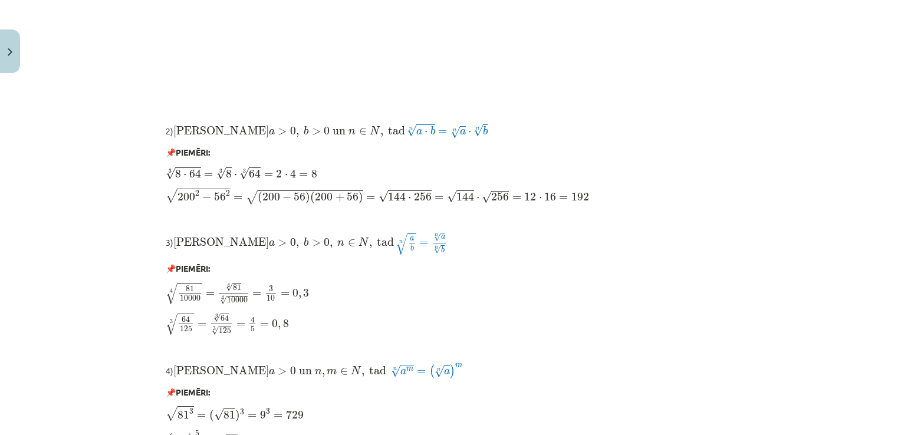
scroll to position [998, 0]
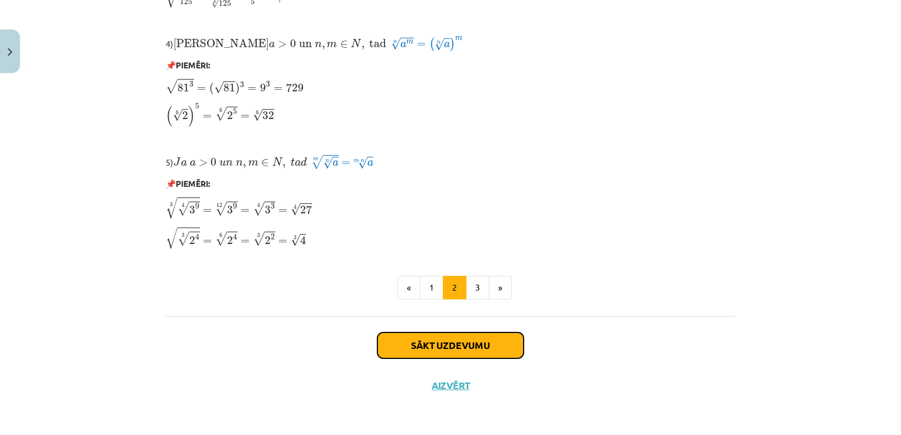
click at [483, 352] on button "Sākt uzdevumu" at bounding box center [450, 345] width 146 height 26
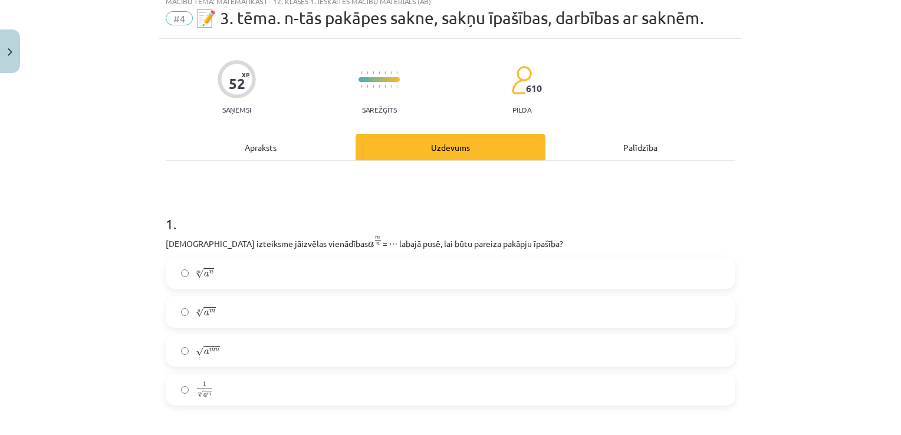
scroll to position [29, 0]
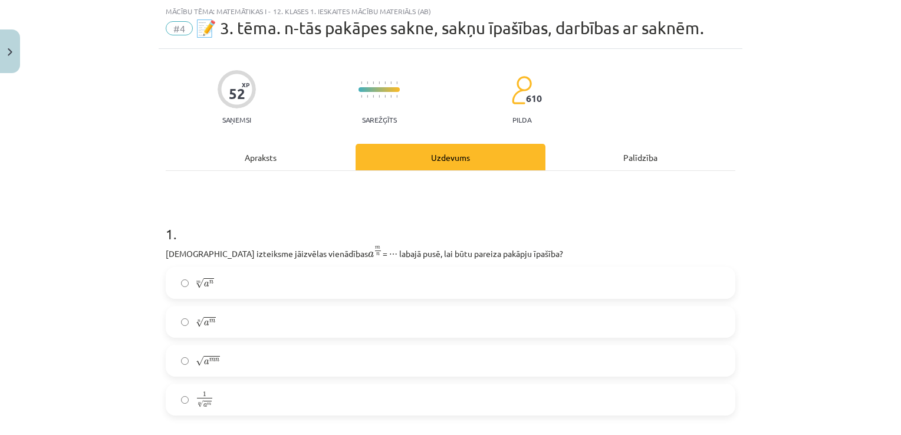
click at [225, 327] on label "n √ a m a m n" at bounding box center [450, 321] width 567 height 29
click at [248, 152] on div "Apraksts" at bounding box center [261, 157] width 190 height 27
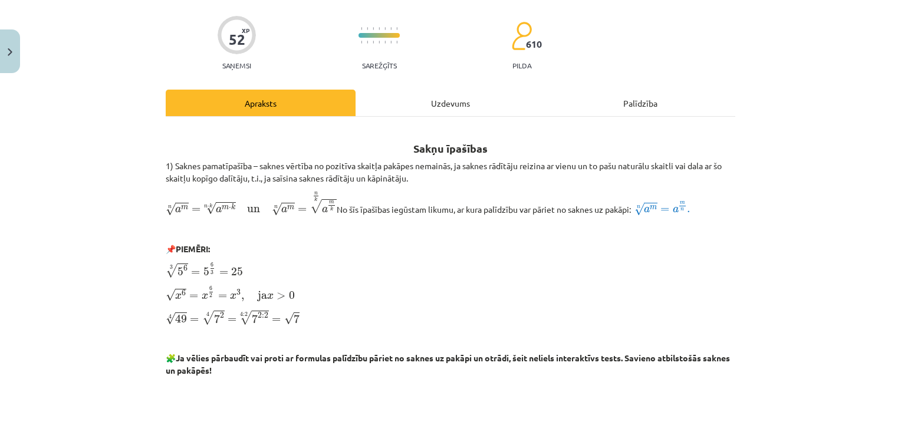
scroll to position [75, 0]
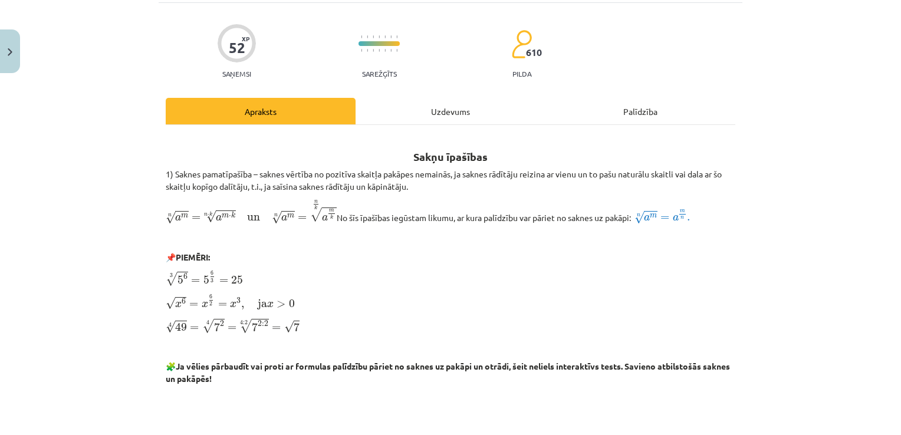
click at [455, 114] on div "Uzdevums" at bounding box center [450, 111] width 190 height 27
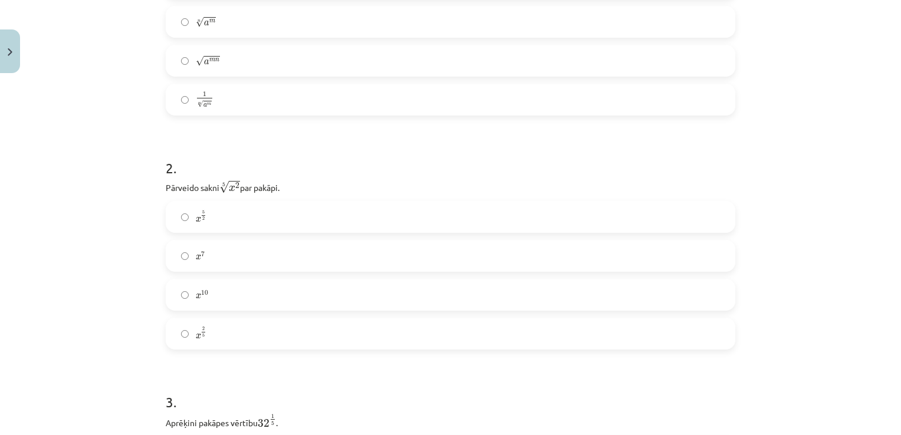
scroll to position [372, 0]
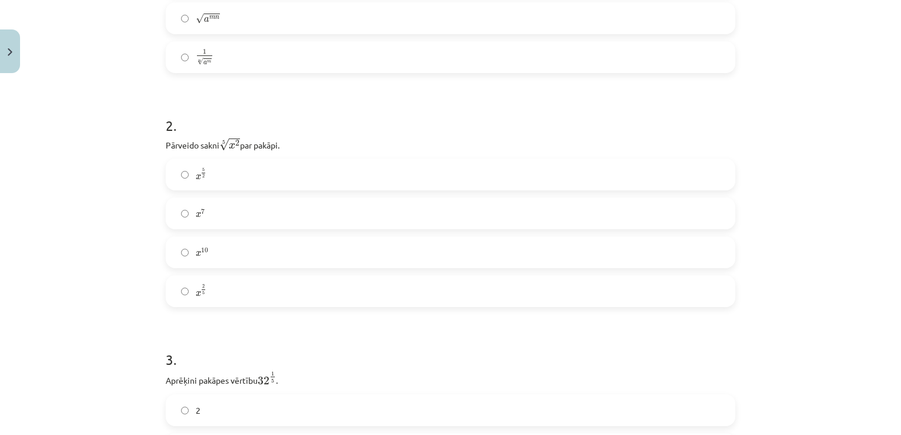
click at [427, 296] on label "x 2 5 x 2 5" at bounding box center [450, 290] width 567 height 29
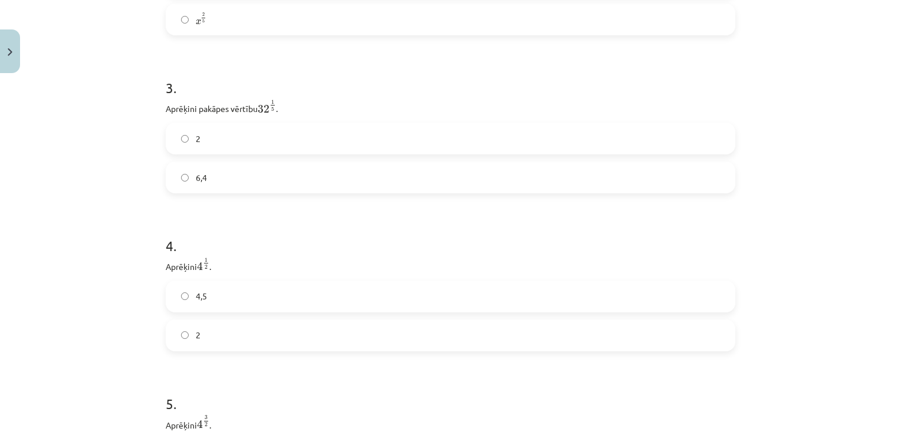
scroll to position [675, 0]
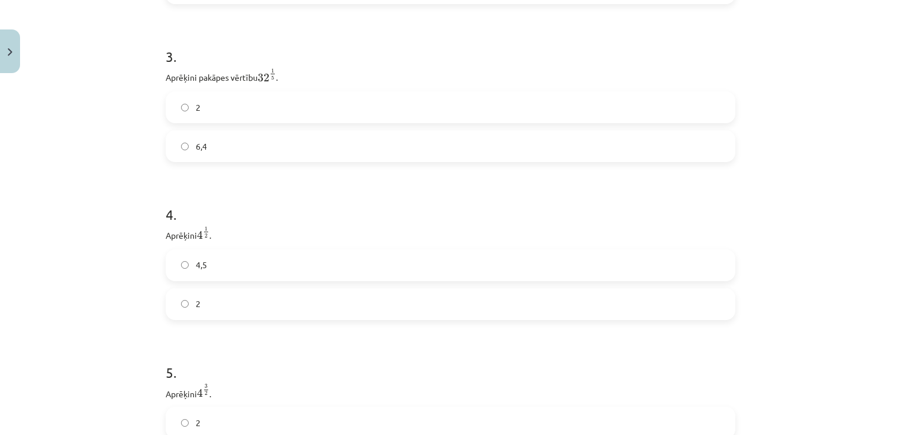
click at [548, 99] on label "2" at bounding box center [450, 107] width 567 height 29
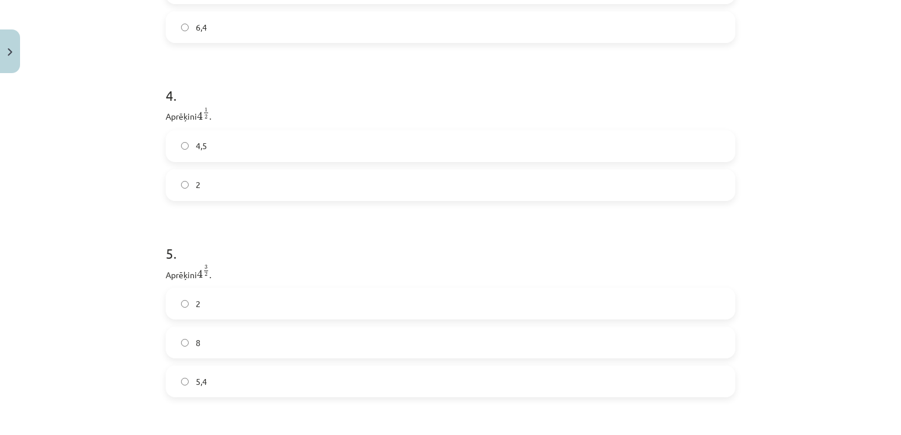
scroll to position [809, 0]
click at [674, 163] on label "2" at bounding box center [450, 170] width 567 height 29
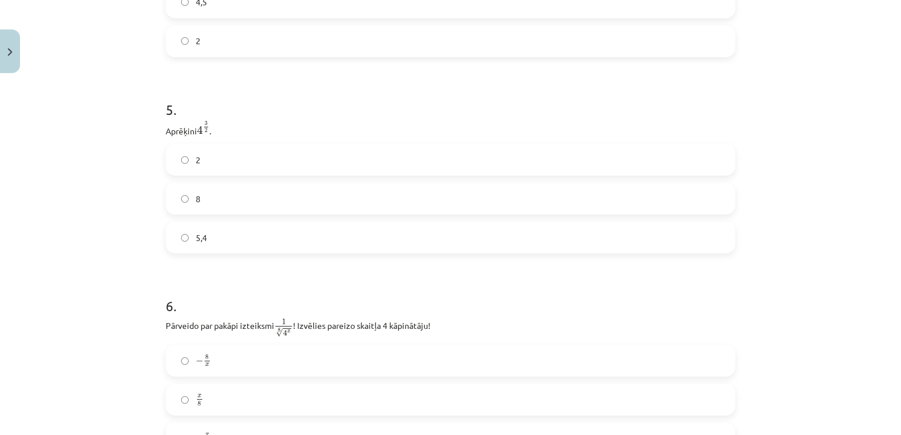
scroll to position [941, 0]
click at [580, 204] on label "8" at bounding box center [450, 194] width 567 height 29
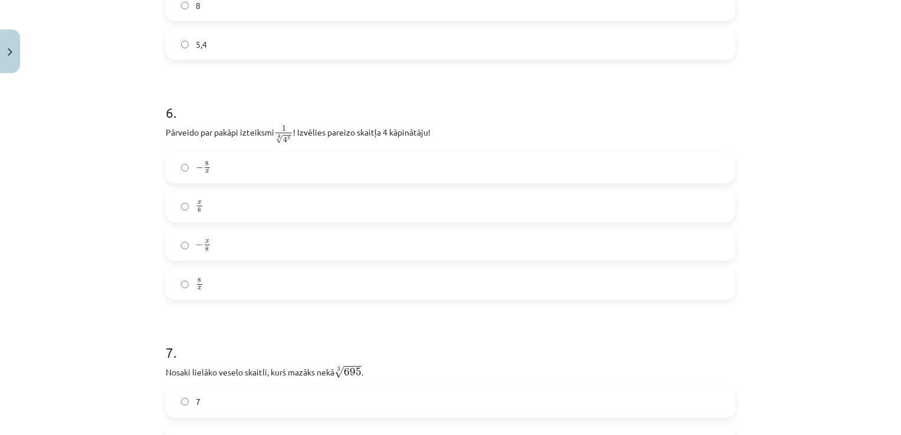
scroll to position [1142, 0]
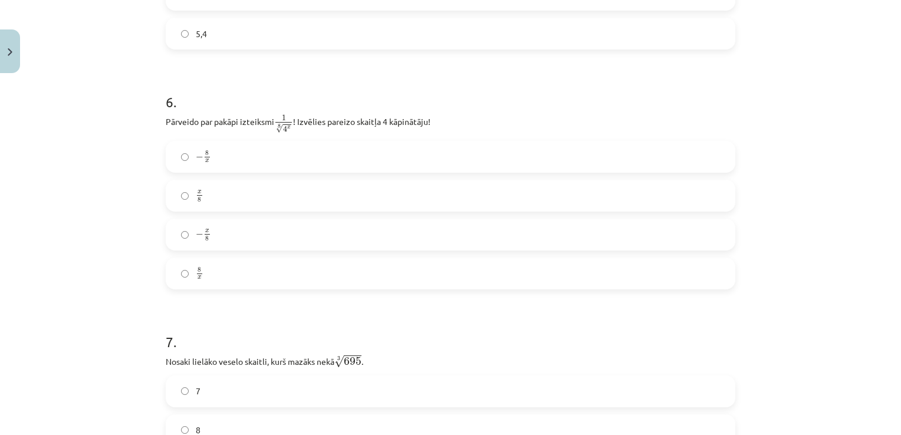
click at [702, 246] on label "− x 8 − x 8" at bounding box center [450, 234] width 567 height 29
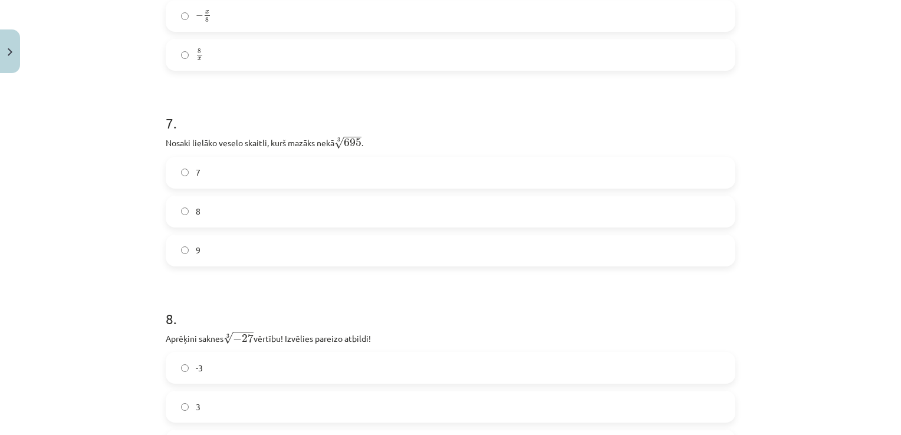
scroll to position [1367, 0]
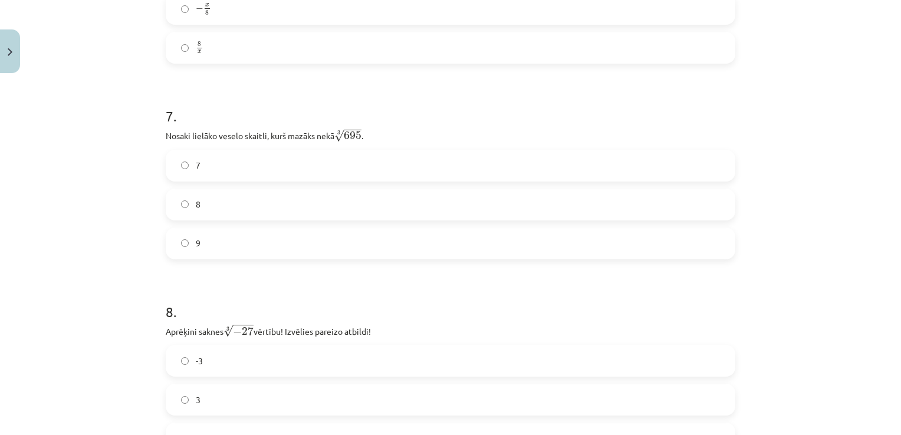
click at [719, 211] on label "8" at bounding box center [450, 204] width 567 height 29
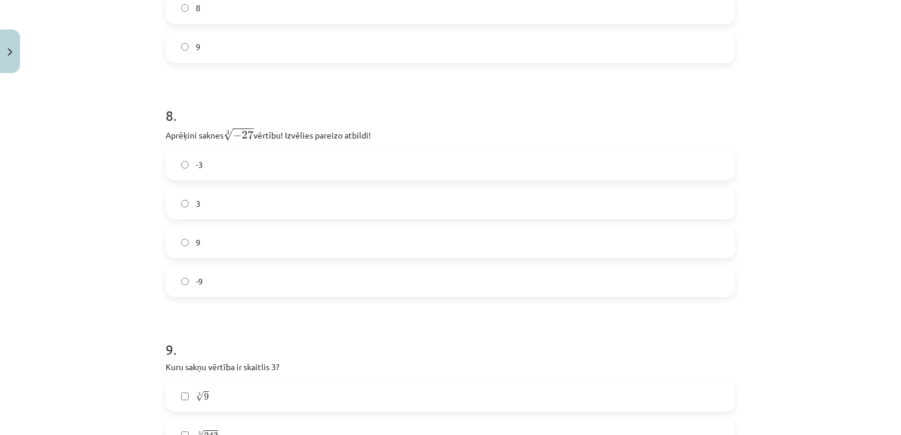
scroll to position [1589, 0]
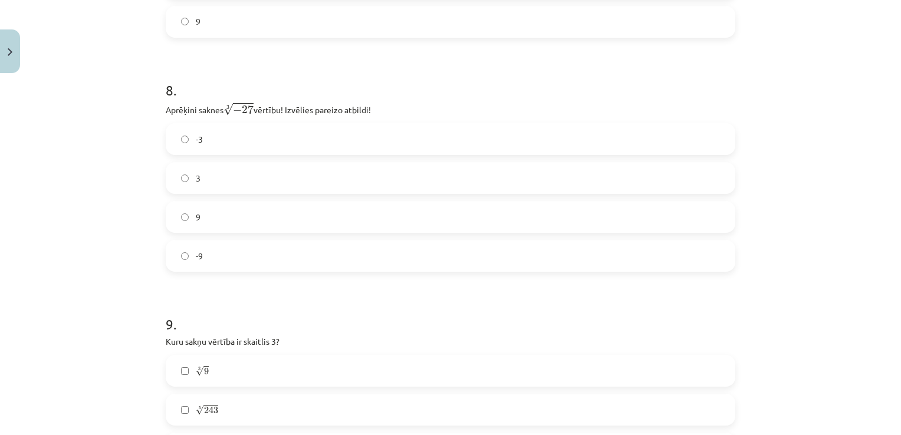
click at [713, 145] on label "-3" at bounding box center [450, 138] width 567 height 29
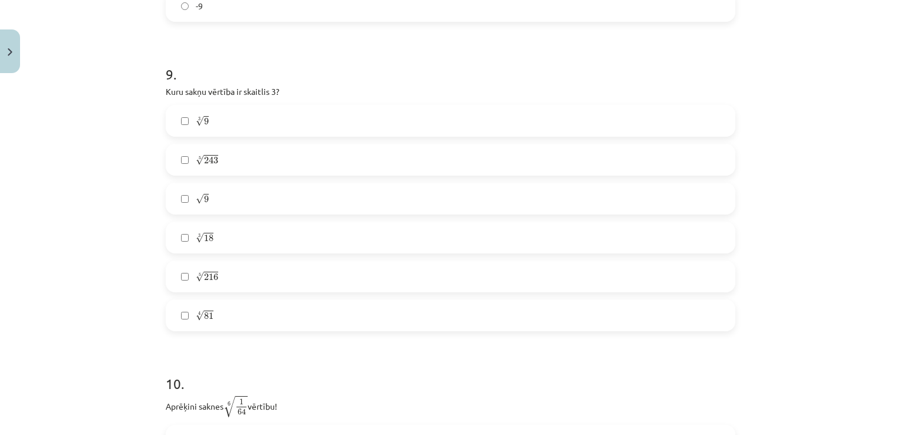
scroll to position [1842, 0]
click at [685, 154] on label "5 √ 243 243 5" at bounding box center [450, 155] width 567 height 29
click at [651, 192] on label "√ 9 9" at bounding box center [450, 194] width 567 height 29
click at [595, 308] on label "4 √ 81 81 4" at bounding box center [450, 311] width 567 height 29
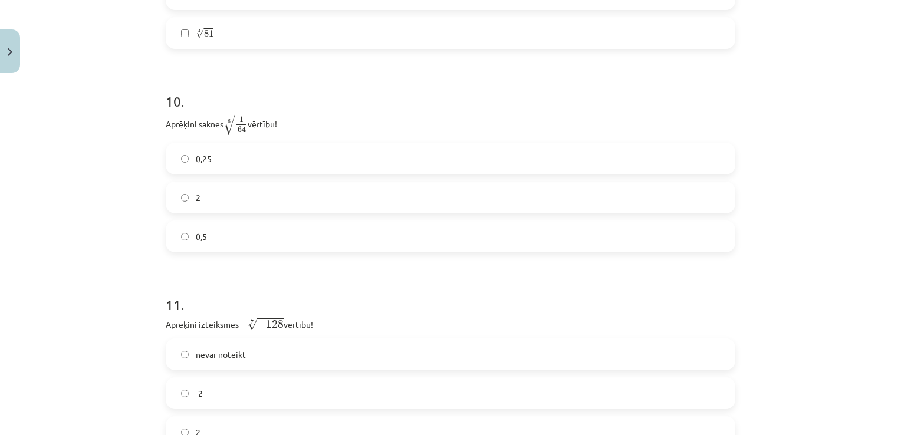
scroll to position [2124, 0]
click at [545, 243] on label "0,5" at bounding box center [450, 233] width 567 height 29
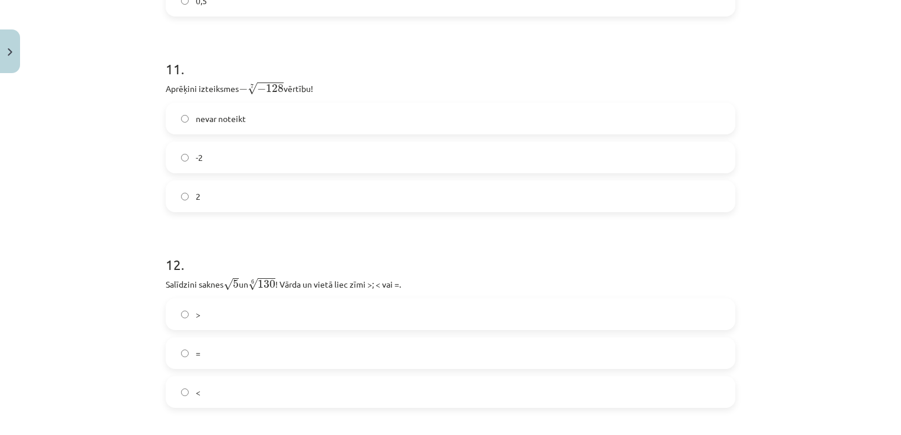
scroll to position [2360, 0]
click at [665, 207] on label "2" at bounding box center [450, 193] width 567 height 29
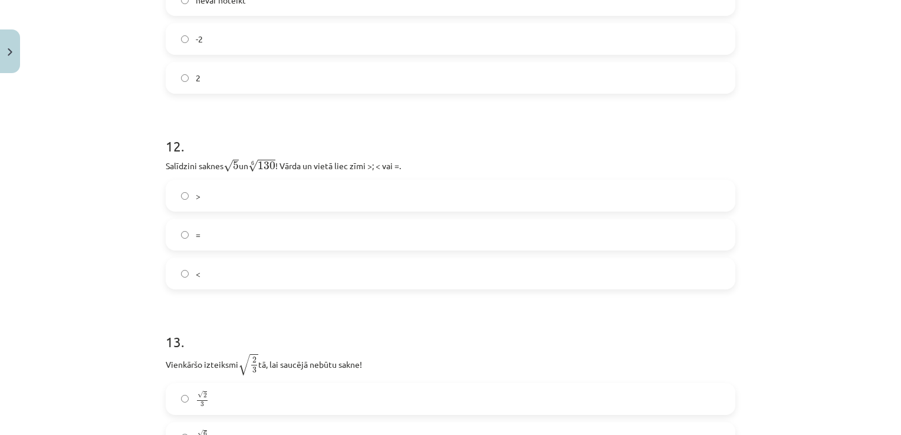
scroll to position [2482, 0]
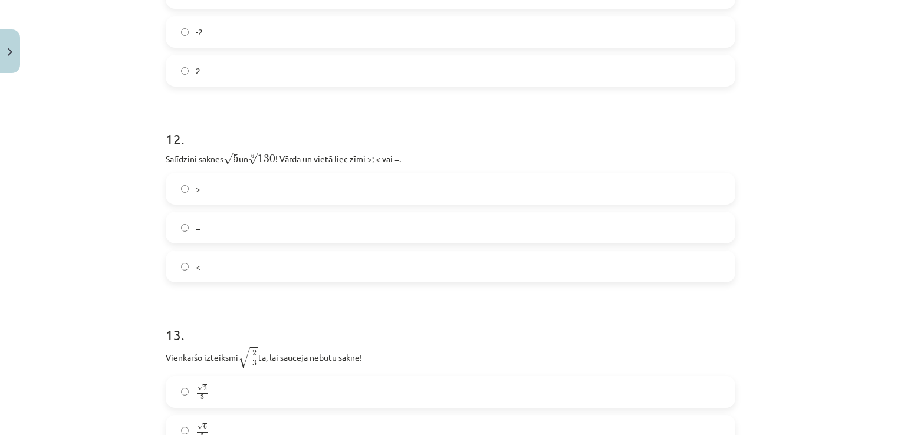
click at [642, 250] on div "> = <" at bounding box center [450, 228] width 569 height 110
click at [656, 267] on label "<" at bounding box center [450, 266] width 567 height 29
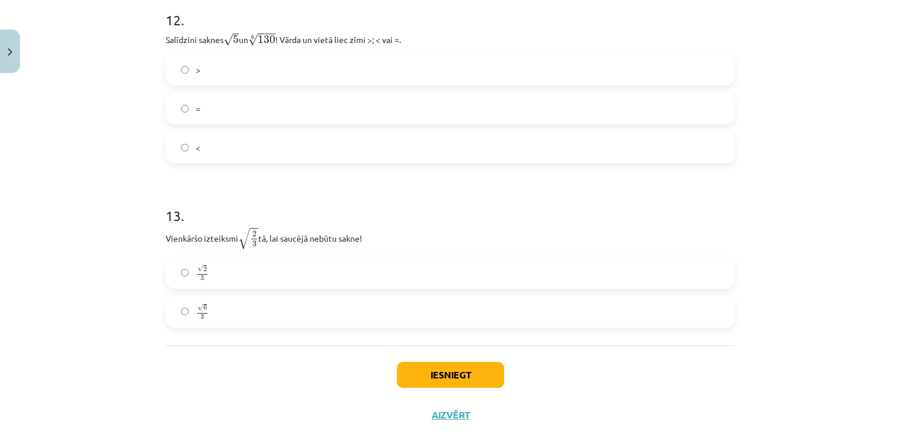
scroll to position [2632, 0]
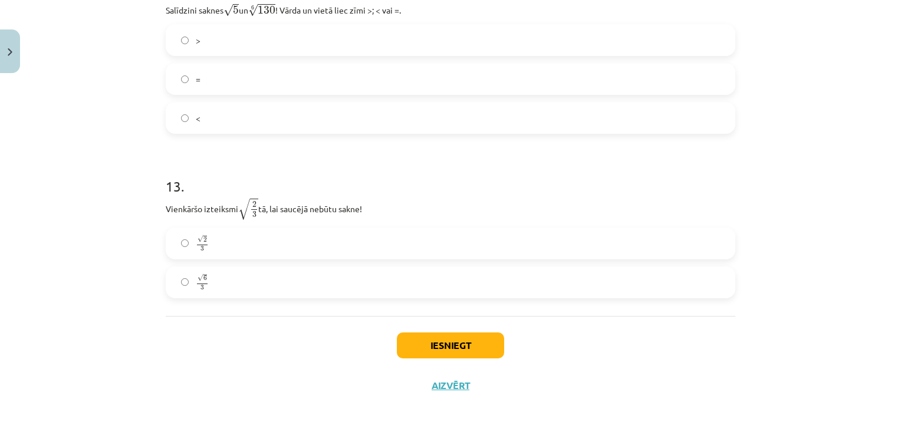
click at [632, 273] on label "√ 6 3 6 3" at bounding box center [450, 282] width 567 height 29
click at [466, 342] on button "Iesniegt" at bounding box center [450, 345] width 107 height 26
click at [483, 341] on button "Iesniegt" at bounding box center [450, 345] width 107 height 26
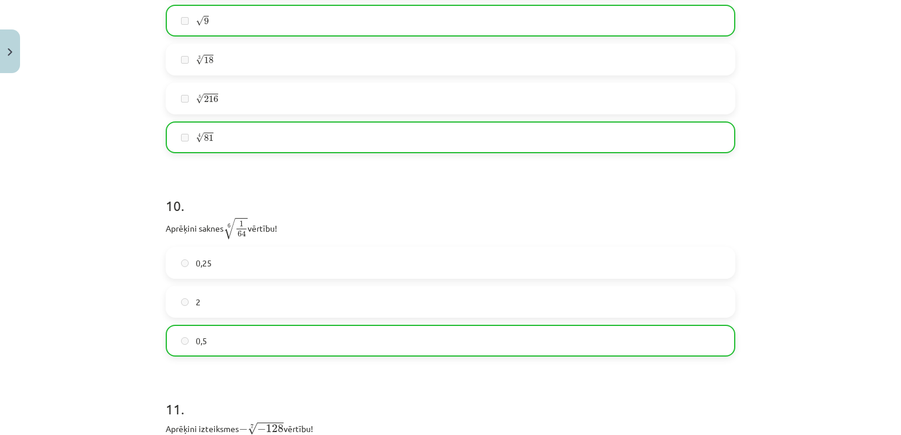
scroll to position [2669, 0]
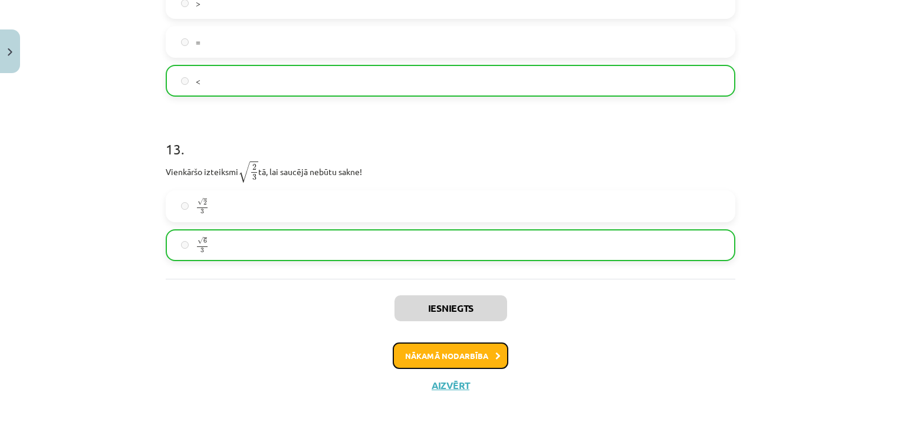
click at [487, 354] on button "Nākamā nodarbība" at bounding box center [451, 355] width 116 height 27
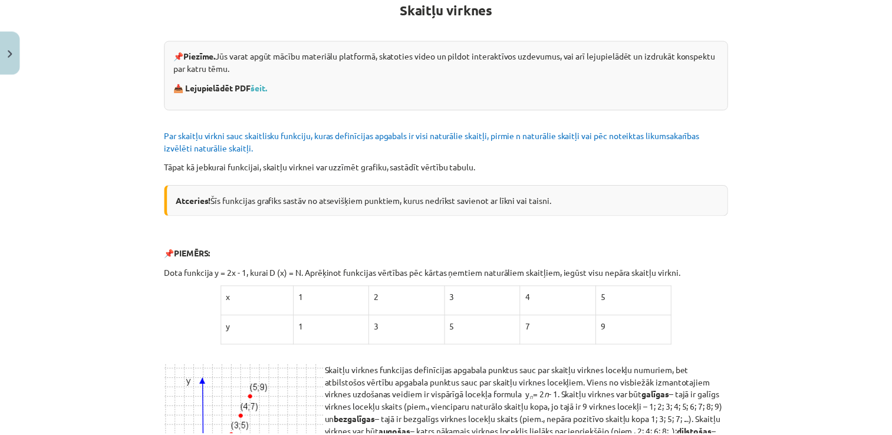
scroll to position [29, 0]
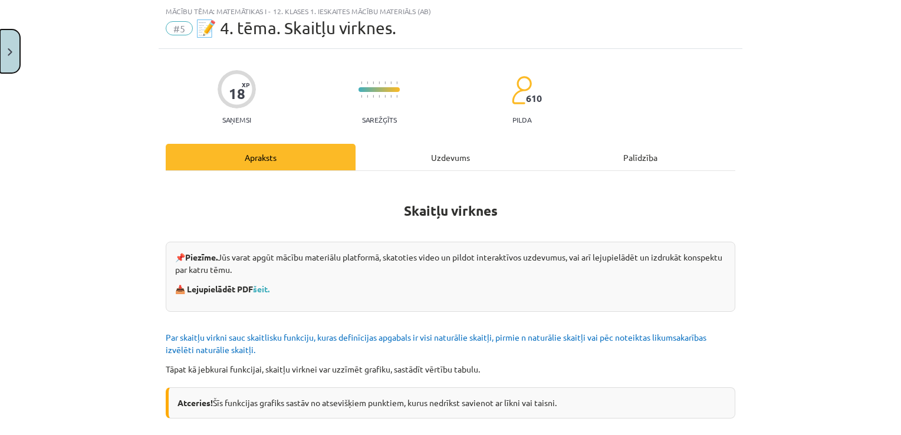
click at [7, 70] on button "Close" at bounding box center [10, 51] width 20 height 44
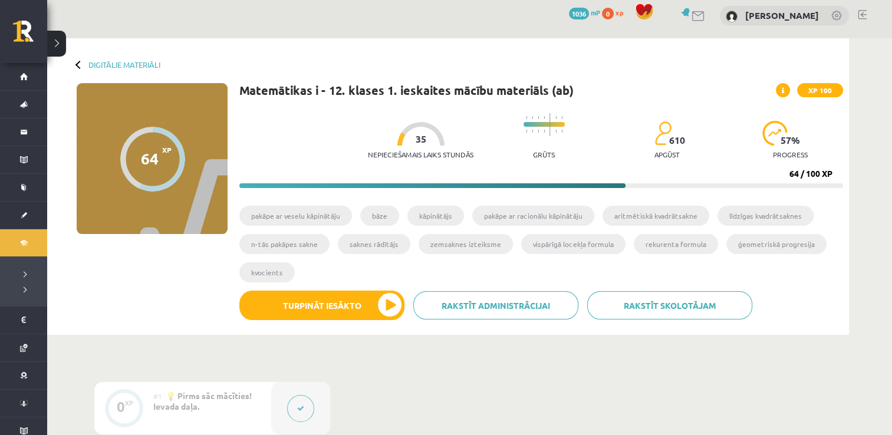
scroll to position [0, 0]
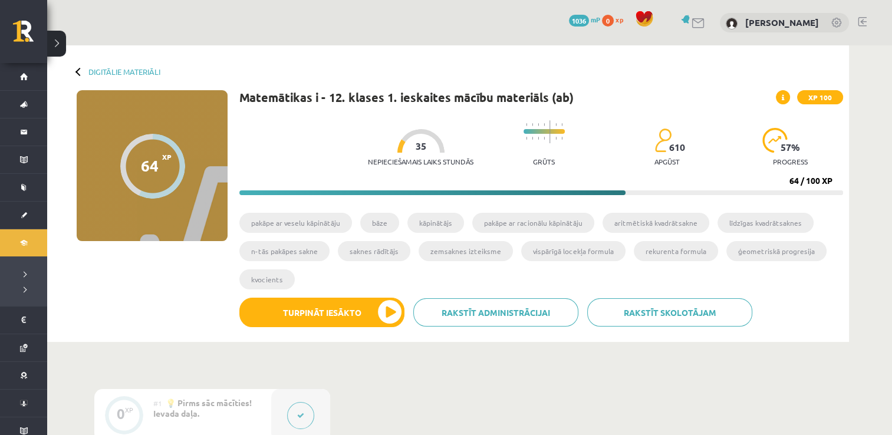
click at [861, 22] on link at bounding box center [862, 21] width 9 height 9
